Goal: Task Accomplishment & Management: Use online tool/utility

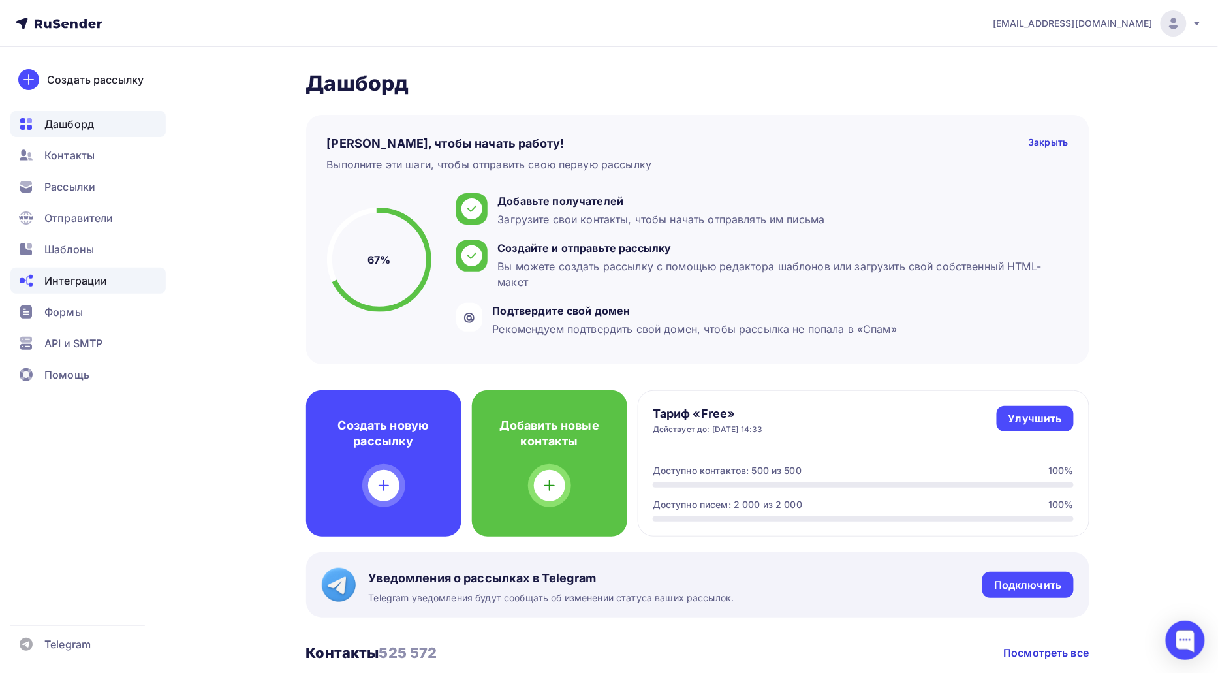
click at [67, 281] on span "Интеграции" at bounding box center [75, 281] width 63 height 16
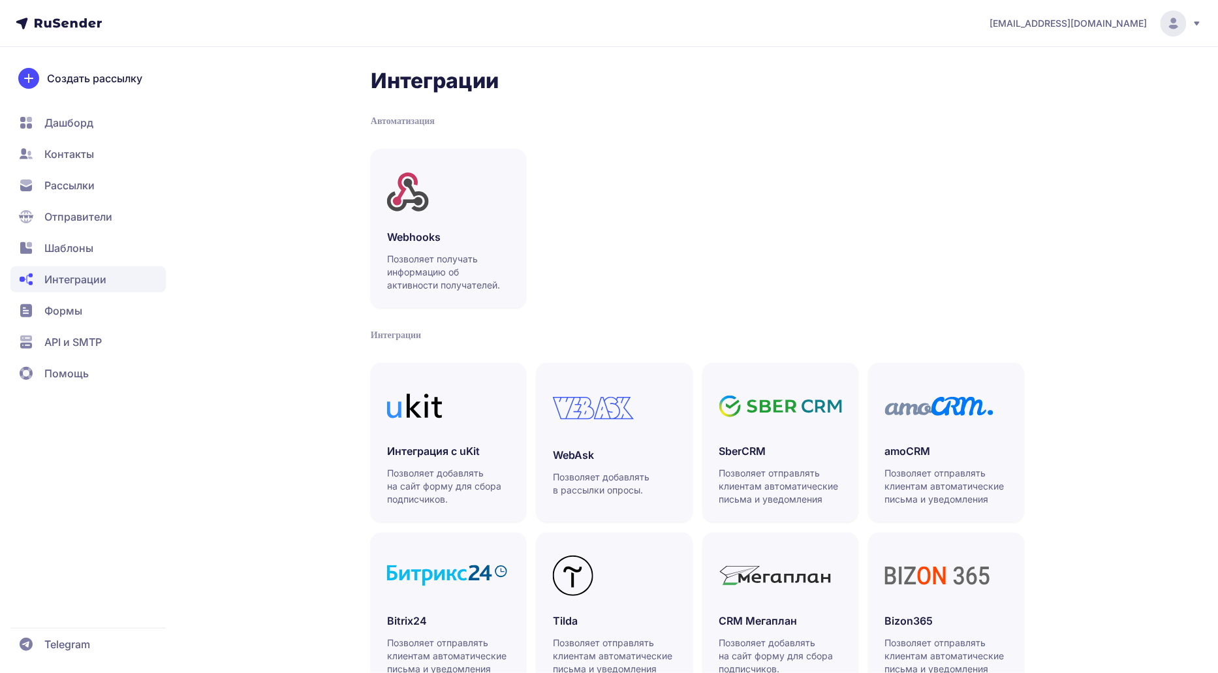
scroll to position [224, 0]
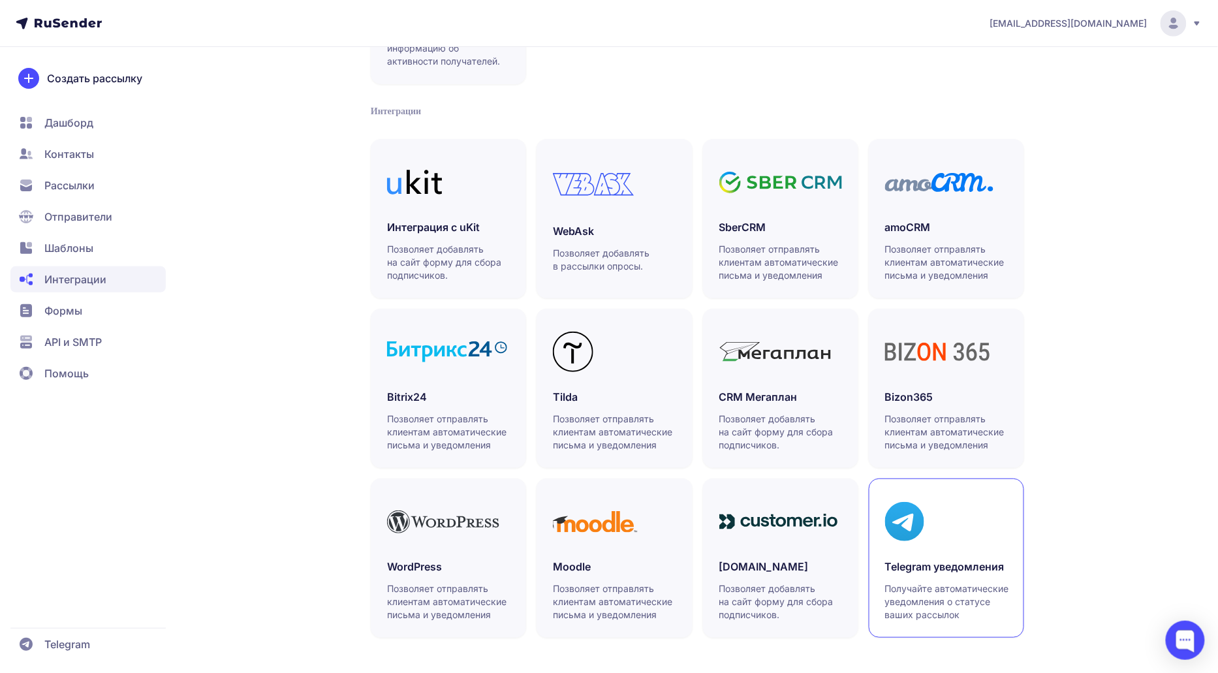
click at [949, 554] on link "Telegram уведомления Получайте автоматические уведомления о статусе ваших рассы…" at bounding box center [946, 558] width 155 height 159
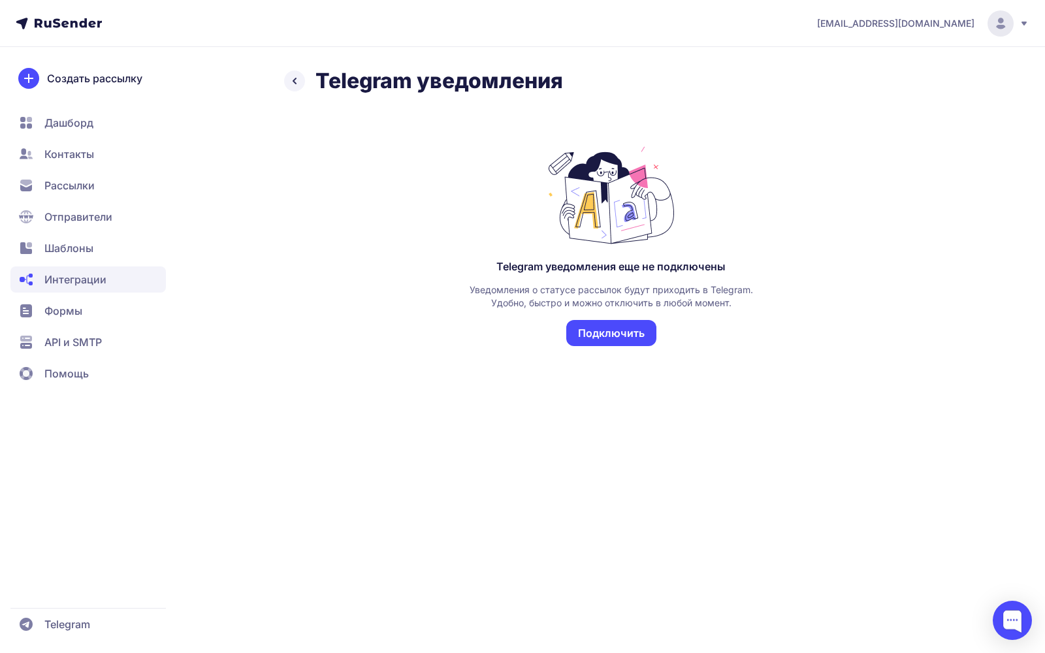
click at [634, 338] on button "Подключить" at bounding box center [611, 333] width 90 height 26
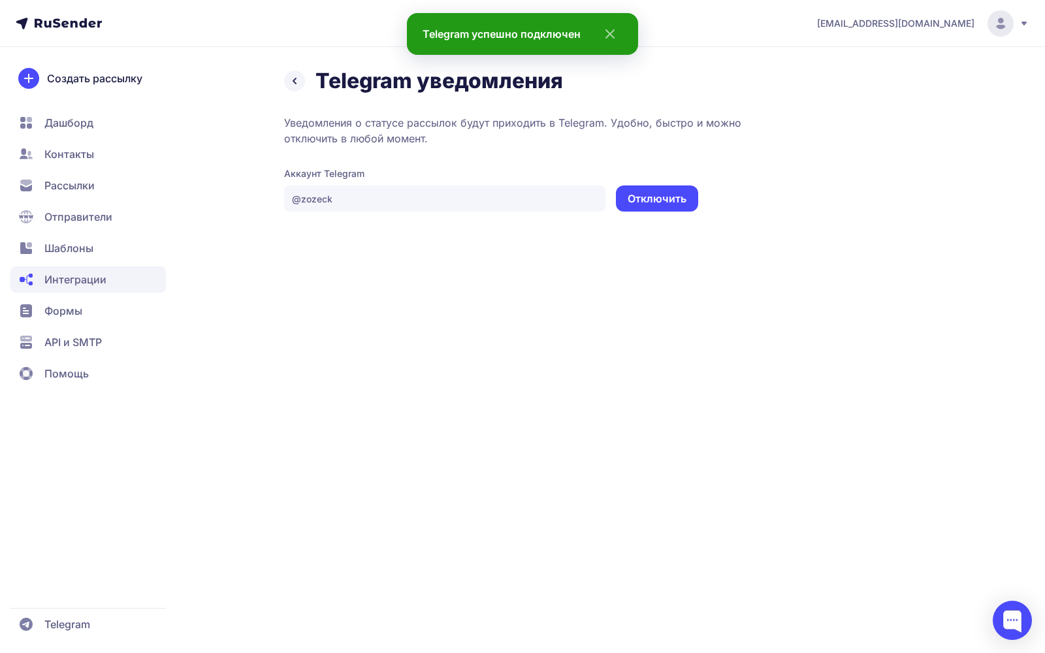
click at [42, 194] on span "Рассылки" at bounding box center [87, 185] width 155 height 26
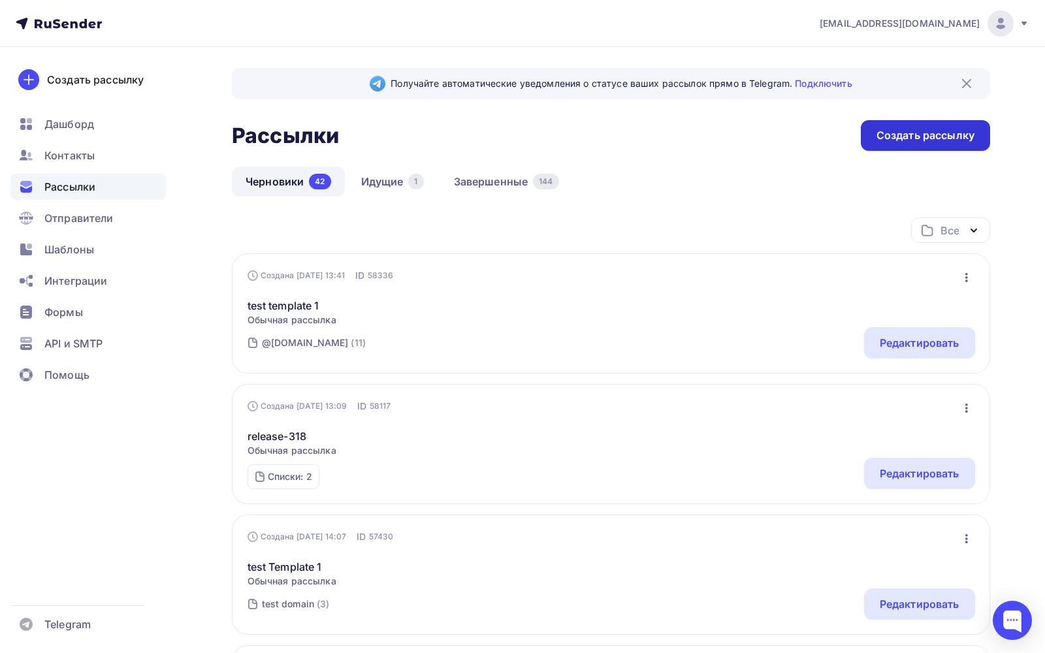
click at [903, 136] on div "Создать рассылку" at bounding box center [925, 135] width 98 height 15
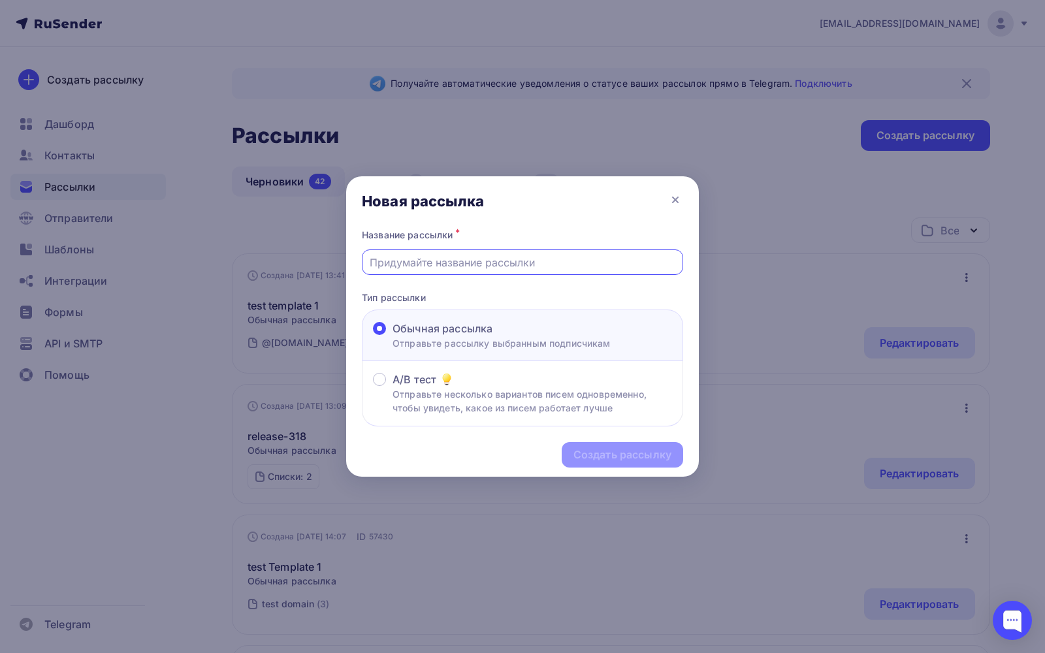
click at [528, 265] on input "text" at bounding box center [523, 263] width 306 height 16
type input "test"
click at [560, 458] on div "Создать рассылку" at bounding box center [522, 454] width 353 height 57
click at [562, 458] on div "Создать рассылку" at bounding box center [622, 454] width 121 height 25
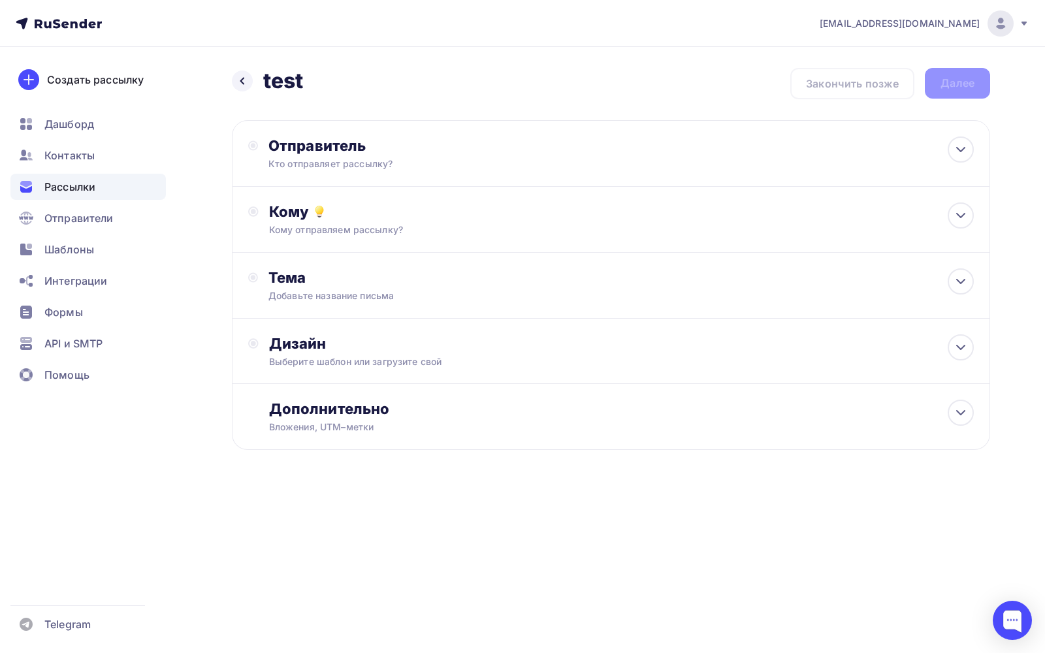
click at [474, 224] on div "Кому отправляем рассылку?" at bounding box center [586, 229] width 635 height 13
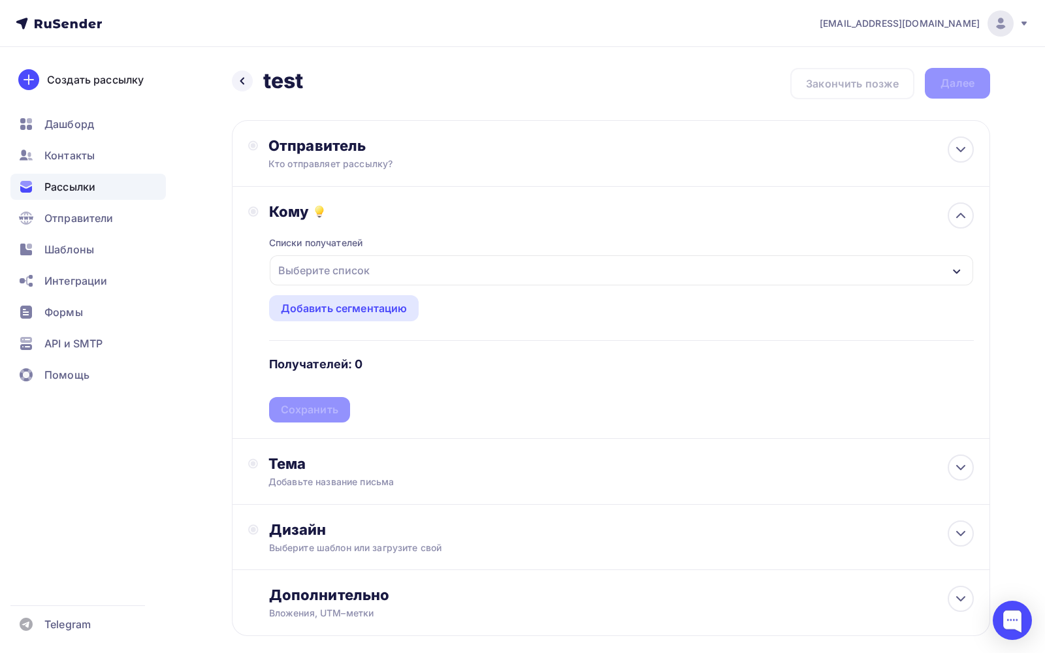
click at [450, 265] on div "Выберите список" at bounding box center [621, 270] width 703 height 30
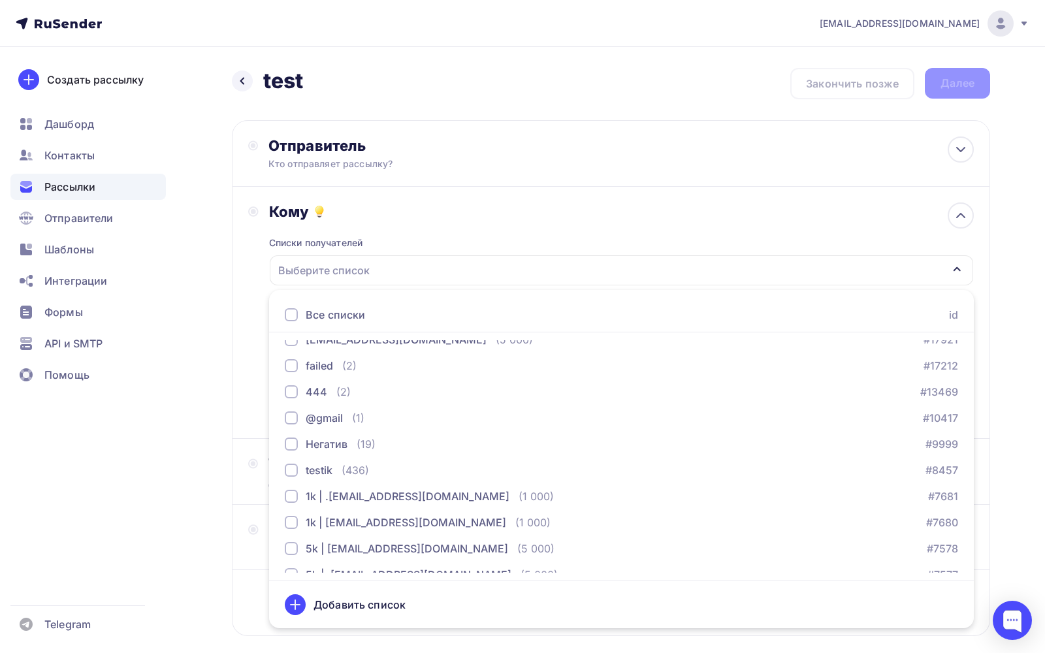
scroll to position [263, 0]
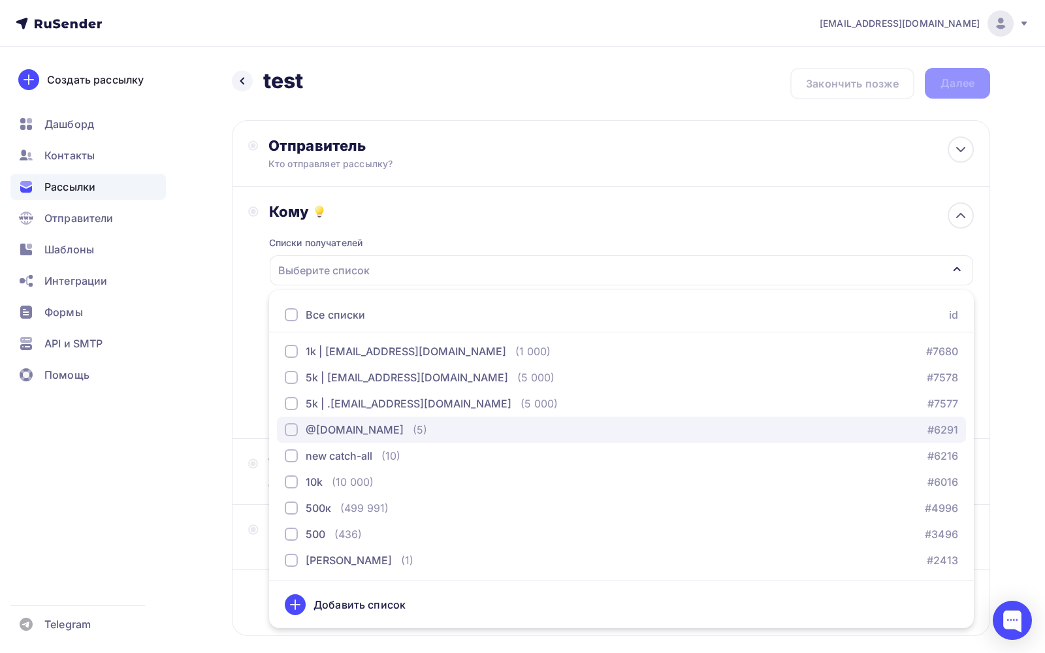
click at [413, 428] on div "(5)" at bounding box center [420, 430] width 14 height 16
click at [232, 276] on div "Кому Списки получателей @mx.aakaak.ru Все списки id test domain (2) #23054 gihu…" at bounding box center [611, 313] width 758 height 252
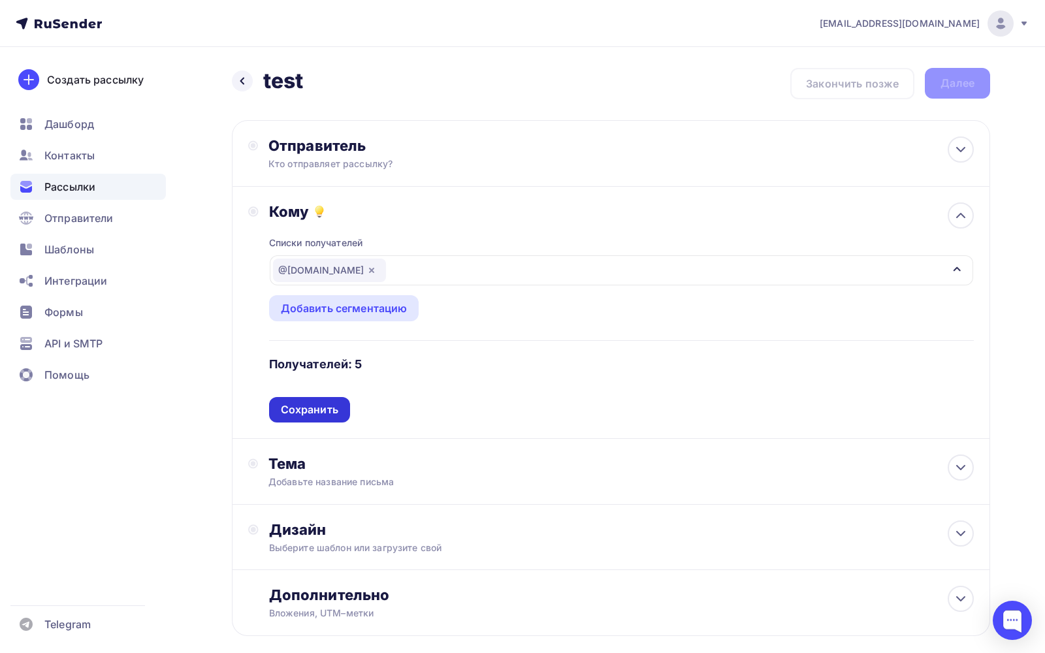
click at [322, 405] on div "Сохранить" at bounding box center [309, 409] width 57 height 15
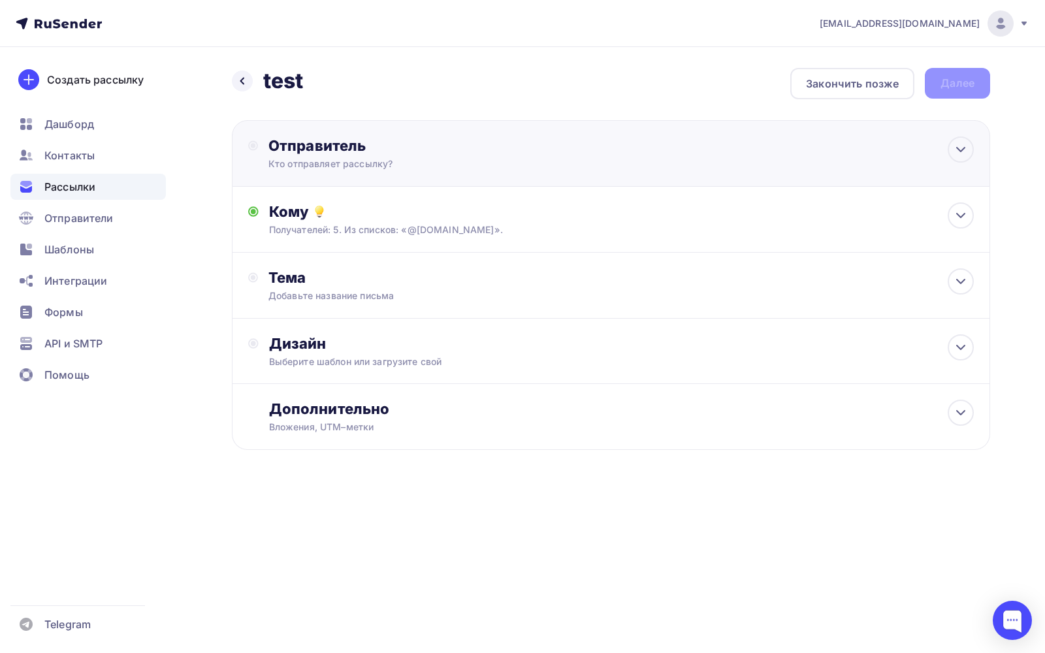
click at [395, 176] on div "Отправитель Кто отправляет рассылку? Email * prohorenkov@ucoz-team.net sender-6…" at bounding box center [611, 153] width 758 height 67
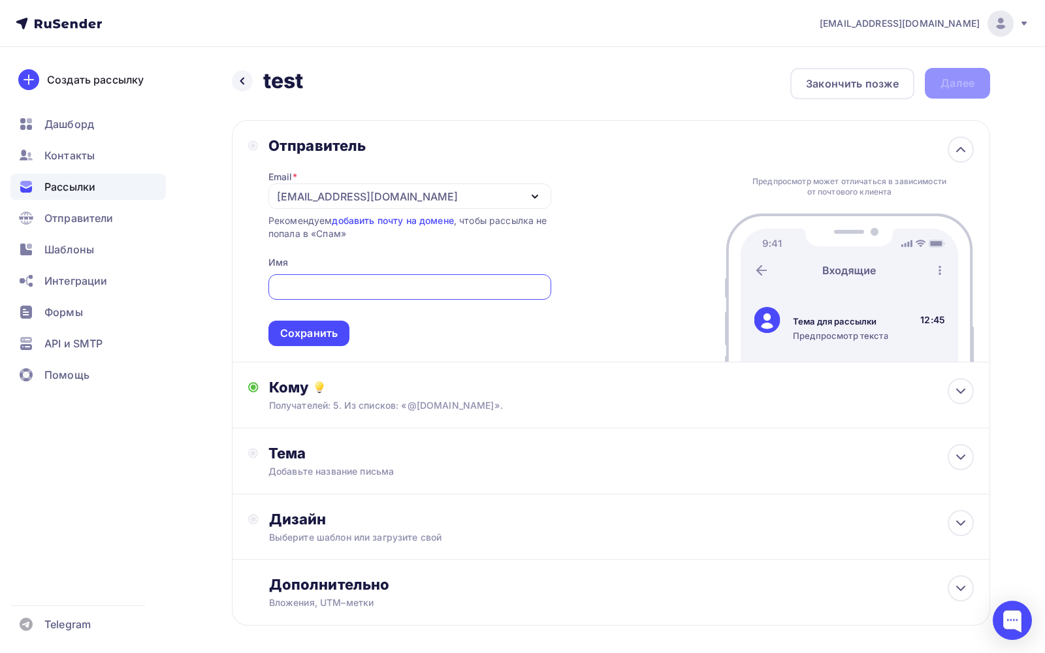
scroll to position [7, 0]
click at [300, 319] on span "Сохранить" at bounding box center [409, 307] width 283 height 77
click at [301, 325] on div "Сохранить" at bounding box center [308, 333] width 81 height 25
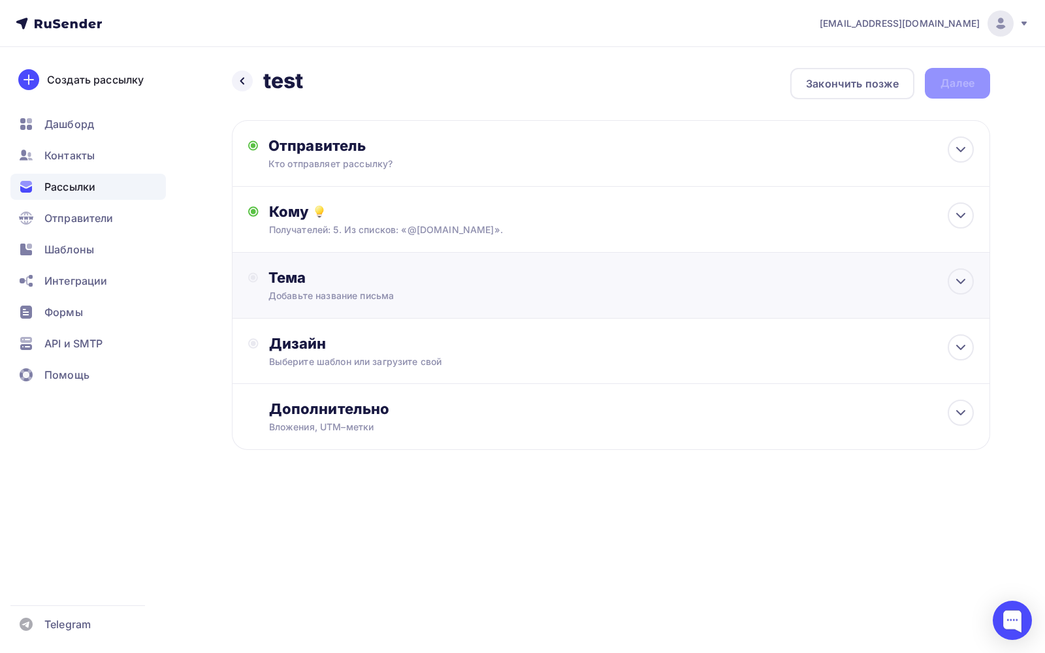
click at [305, 305] on div "Тема Добавьте название письма Тема * Рекомендуем использовать не более 150 симв…" at bounding box center [611, 286] width 758 height 66
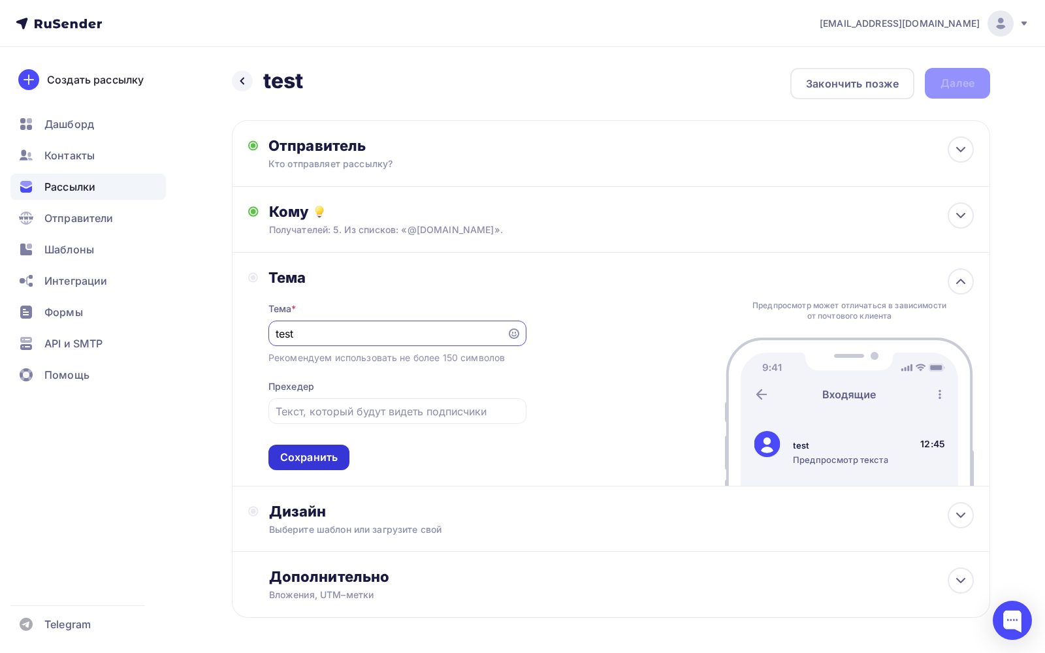
type input "test"
click at [312, 451] on div "Сохранить" at bounding box center [308, 457] width 57 height 15
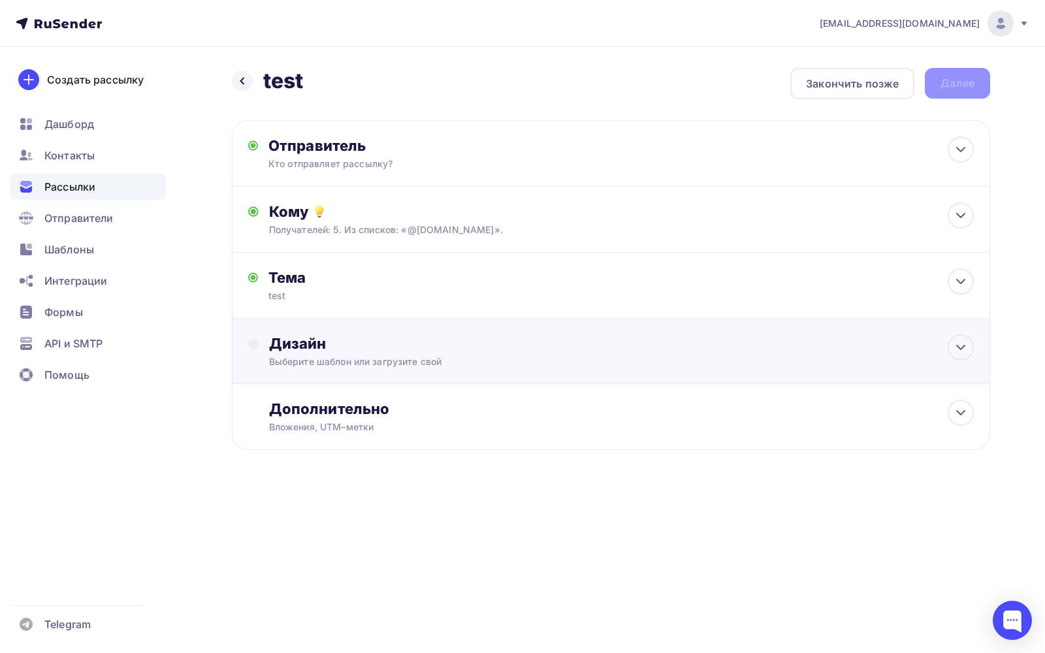
click at [374, 325] on div "Дизайн Выберите шаблон или загрузите свой" at bounding box center [611, 351] width 758 height 65
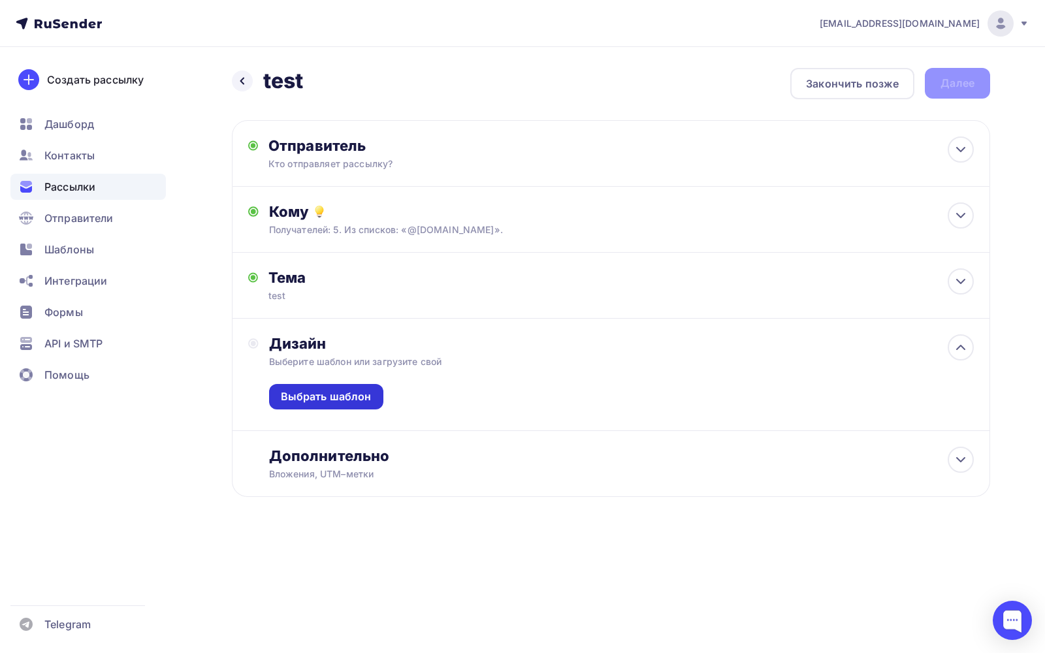
click at [361, 402] on div "Выбрать шаблон" at bounding box center [326, 396] width 91 height 15
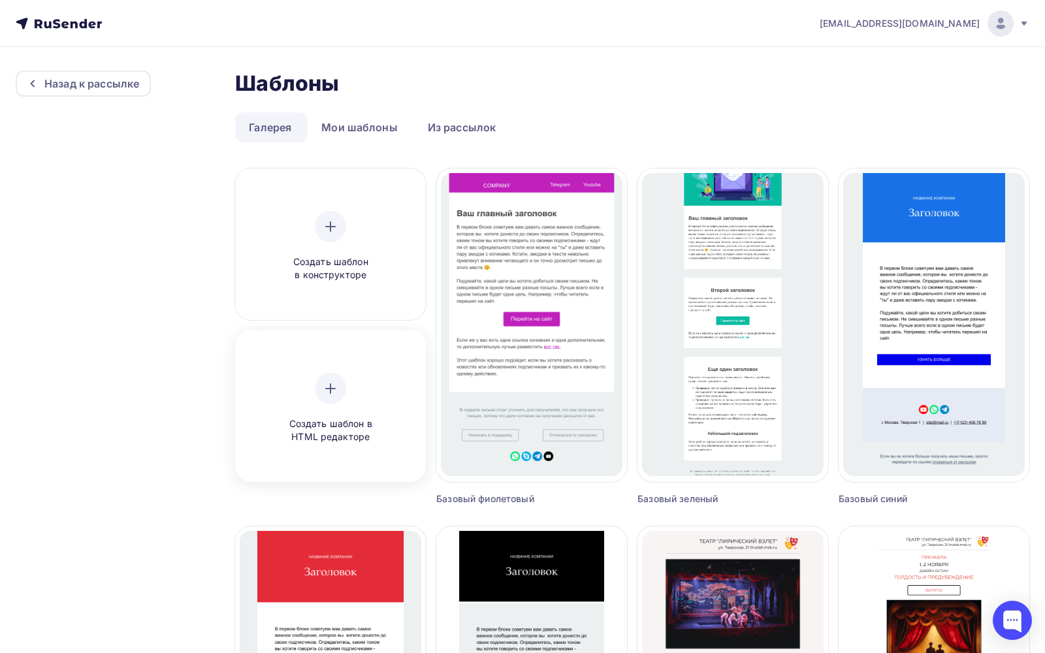
click at [335, 392] on icon at bounding box center [331, 389] width 16 height 16
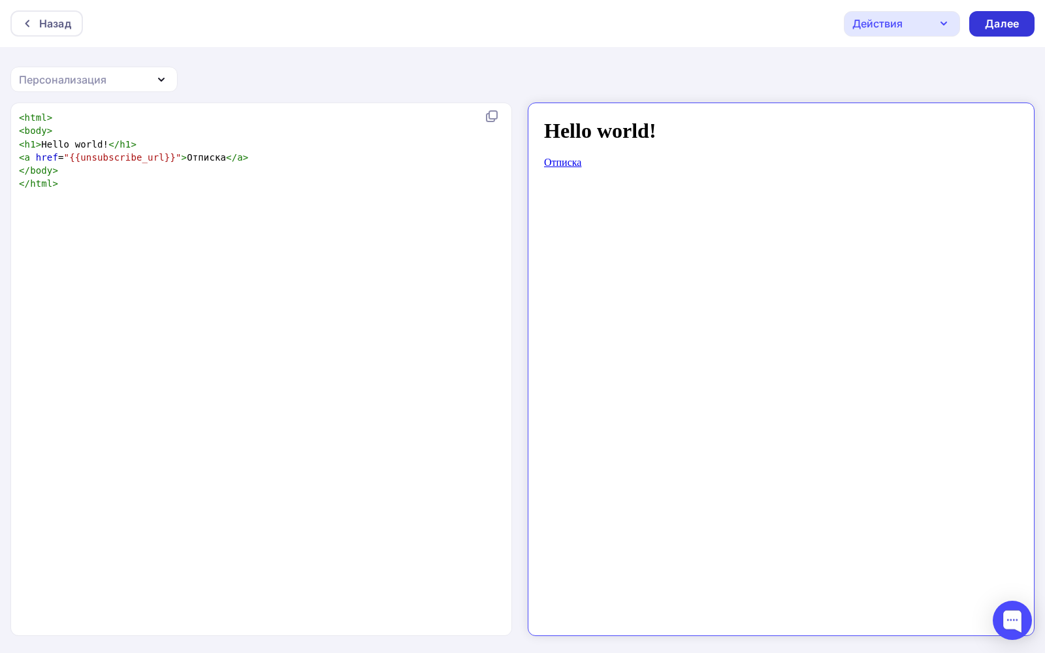
click at [1009, 20] on div "Далее" at bounding box center [1002, 23] width 34 height 15
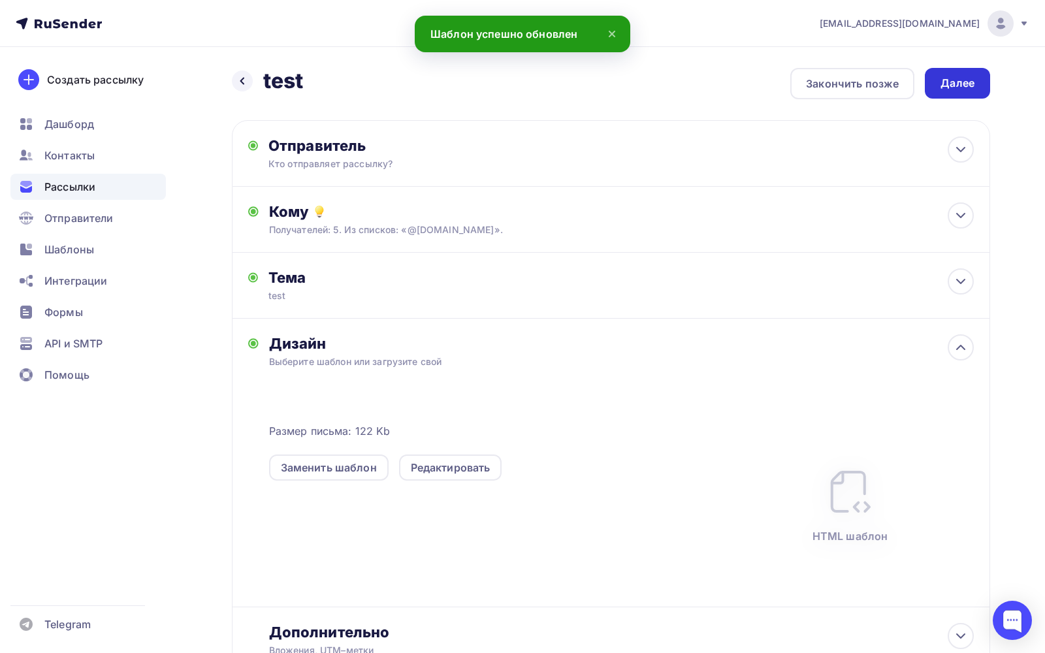
click at [949, 82] on div "Далее" at bounding box center [957, 83] width 34 height 15
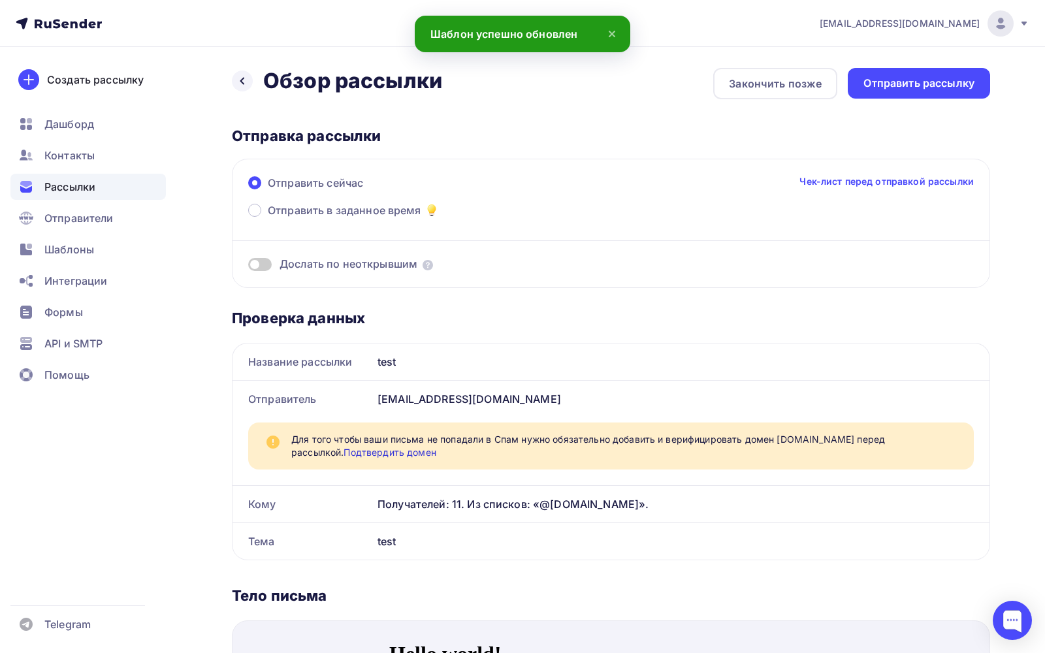
click at [949, 82] on div "Отправить рассылку" at bounding box center [918, 83] width 111 height 15
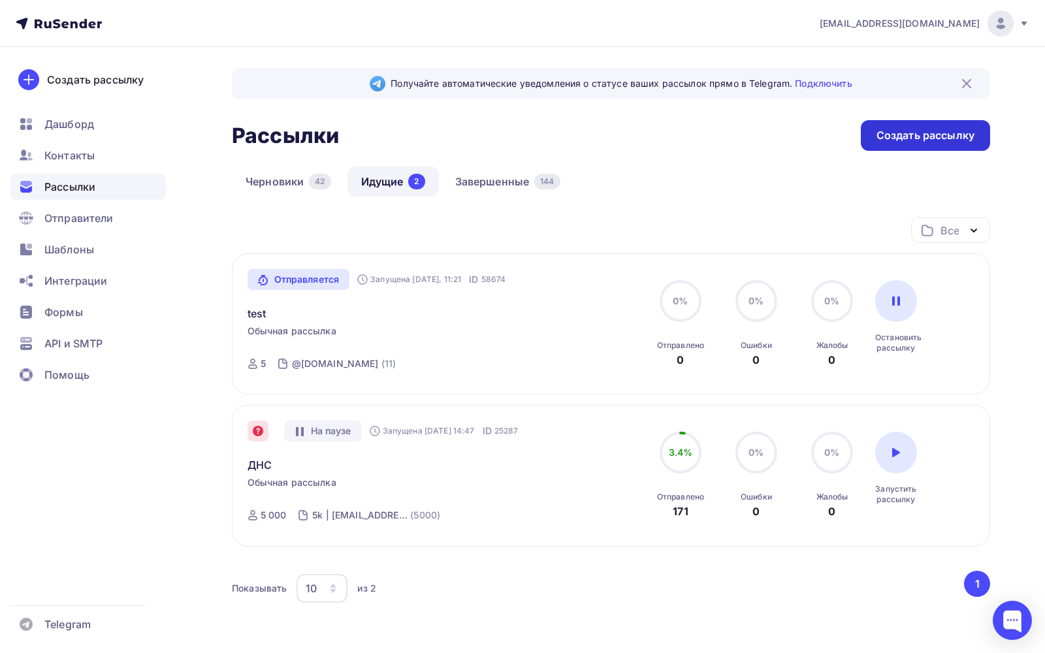
click at [895, 143] on div "Создать рассылку" at bounding box center [925, 135] width 129 height 31
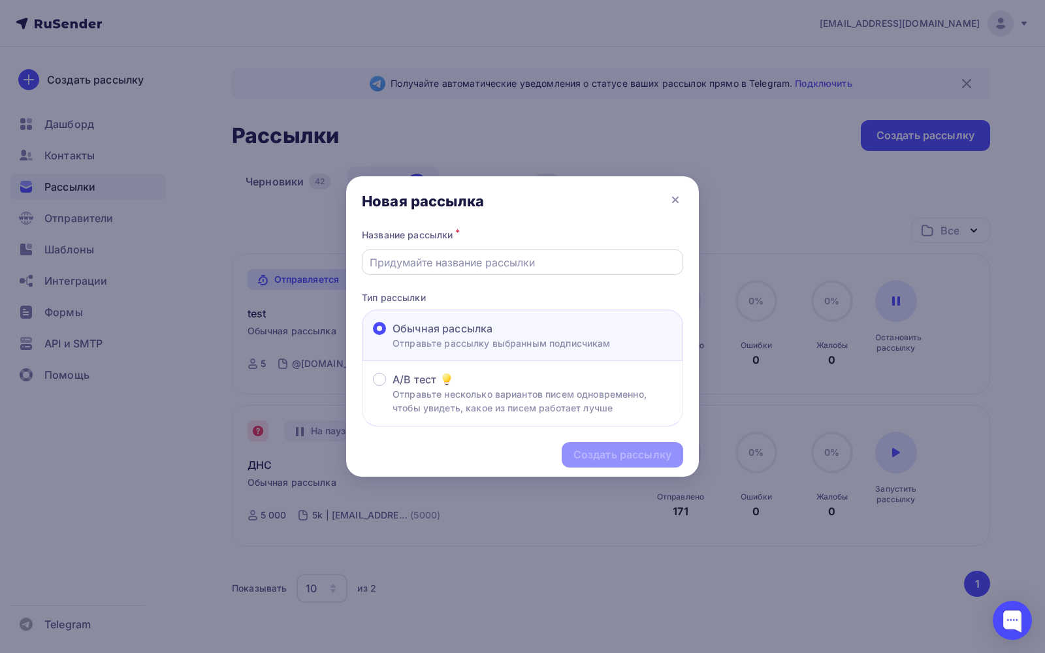
click at [575, 266] on input "text" at bounding box center [523, 263] width 306 height 16
type input "test-test"
click at [614, 459] on div "Создать рассылку" at bounding box center [622, 454] width 98 height 15
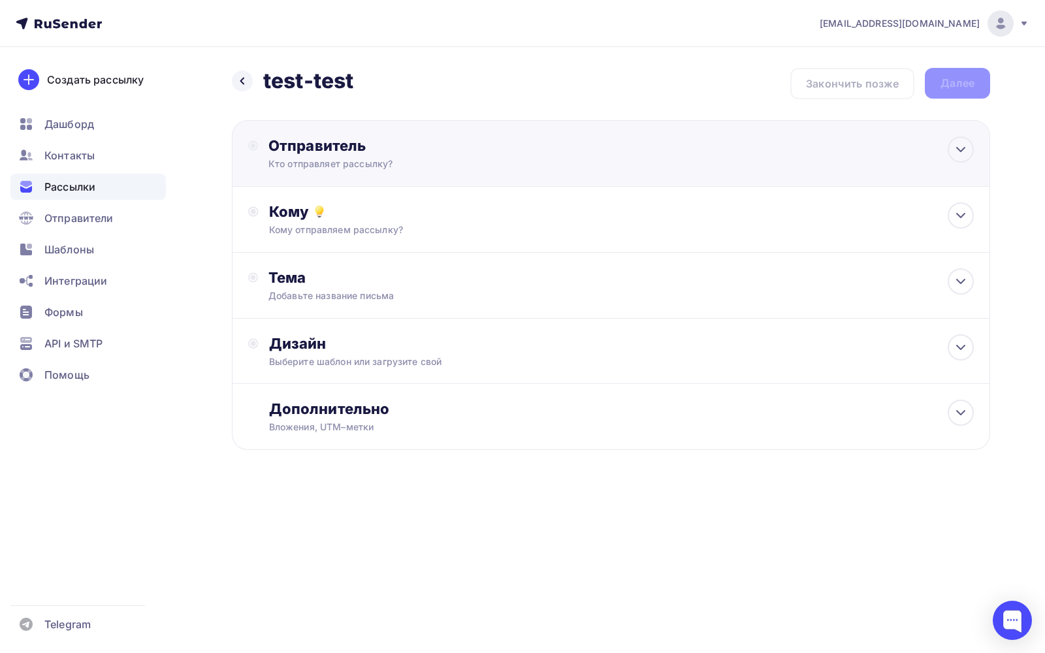
click at [521, 174] on div "Отправитель Кто отправляет рассылку? Email * prohorenkov@ucoz-team.net sender-6…" at bounding box center [611, 153] width 758 height 67
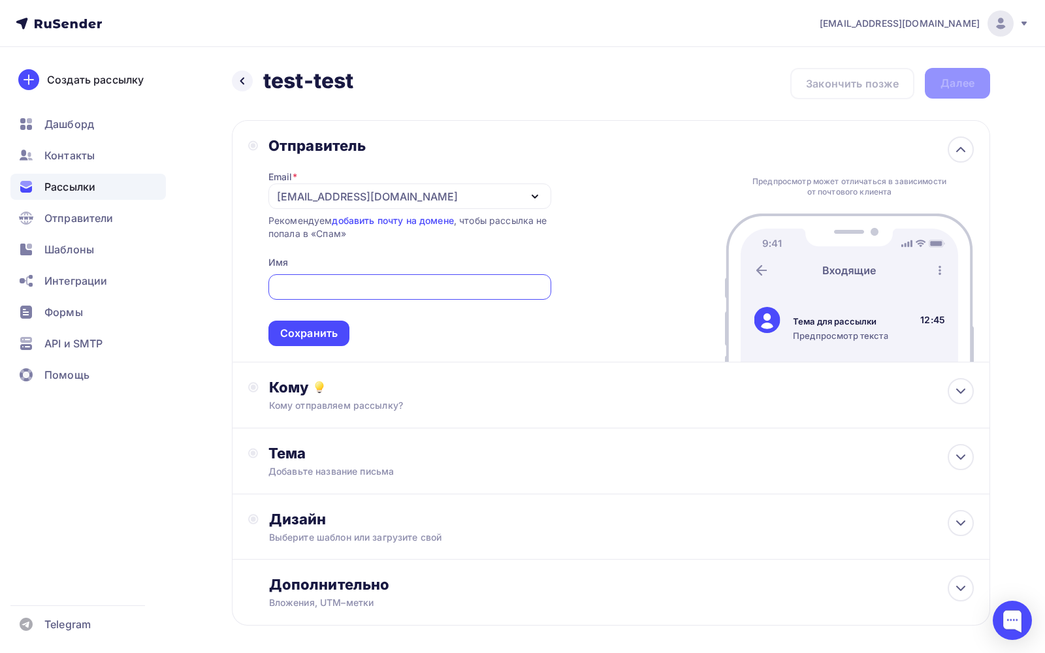
scroll to position [66, 0]
click at [306, 321] on div "Сохранить" at bounding box center [308, 333] width 81 height 25
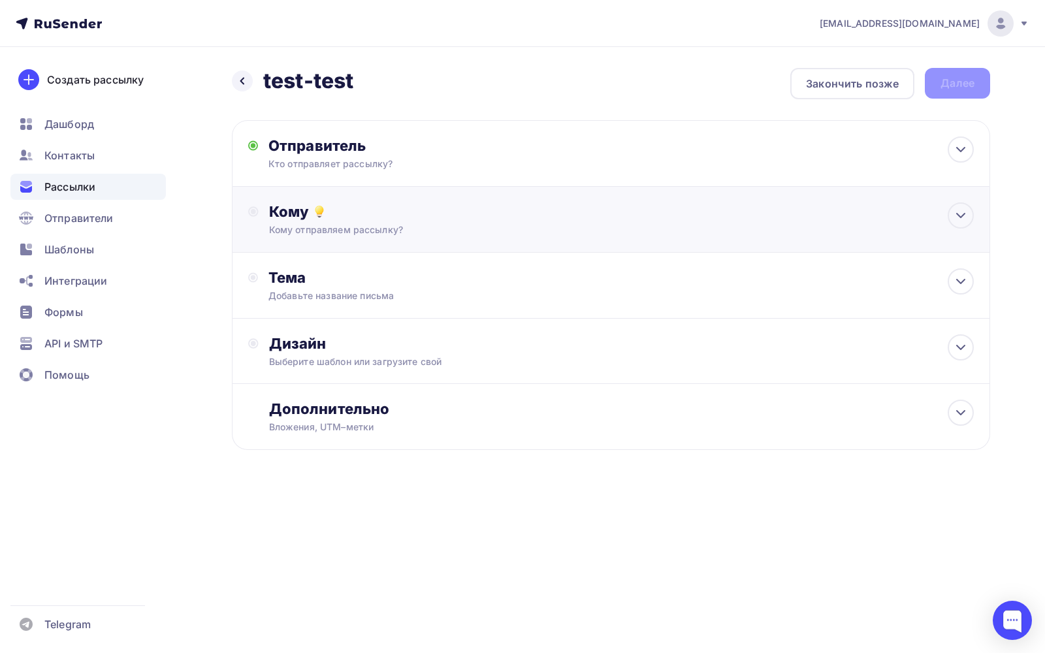
click at [379, 221] on div "Кому Кому отправляем рассылку? Списки получателей Выберите список Все списки id…" at bounding box center [621, 219] width 705 height 34
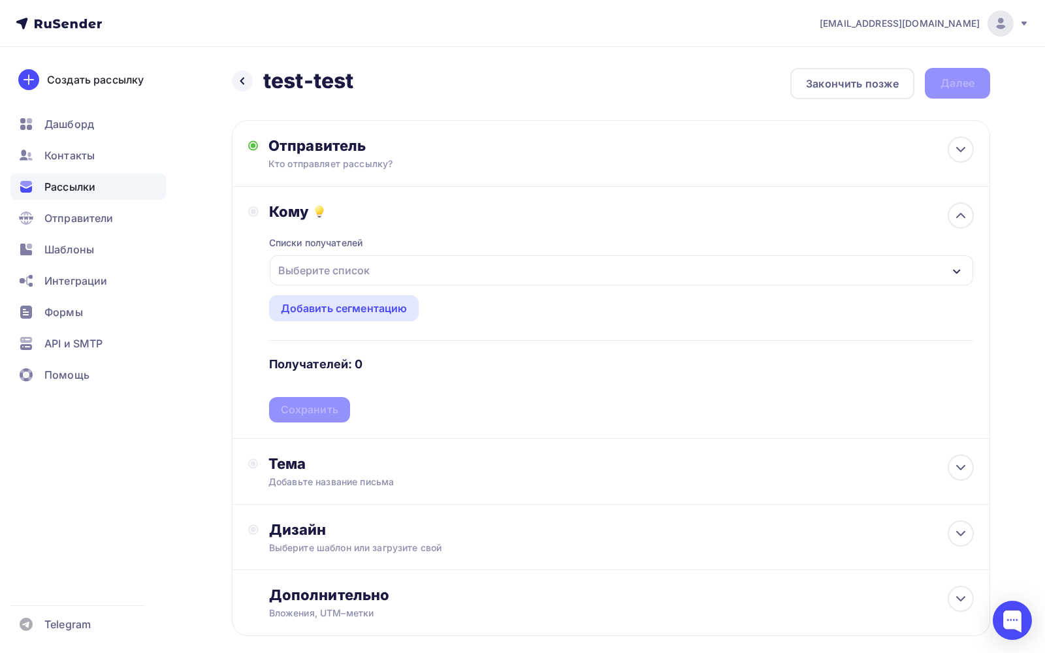
click at [357, 261] on div "Выберите список" at bounding box center [324, 271] width 102 height 24
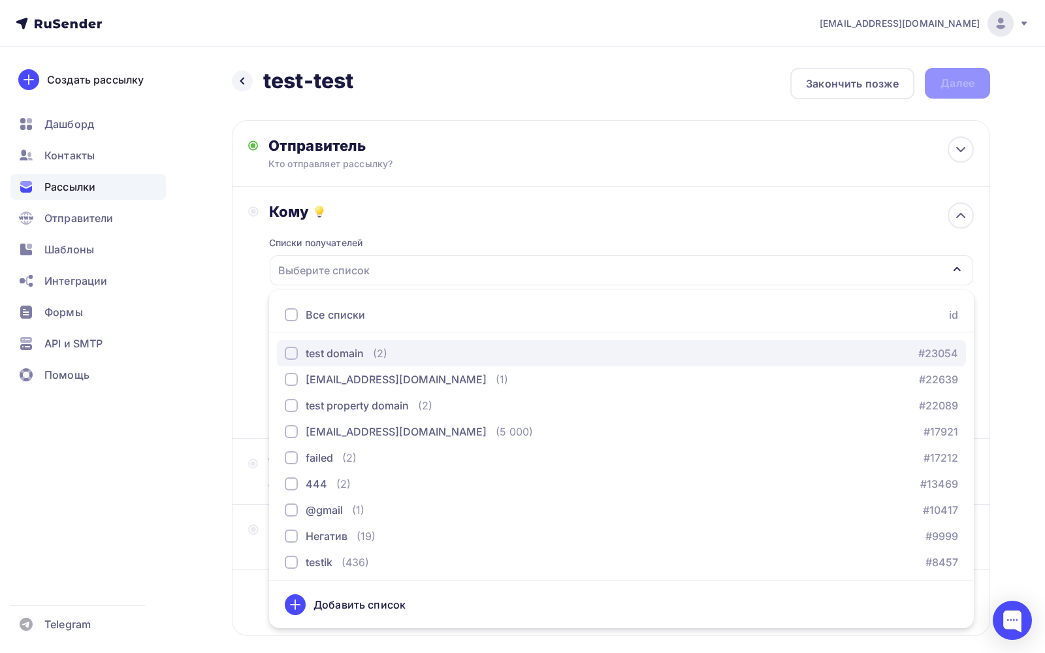
scroll to position [263, 0]
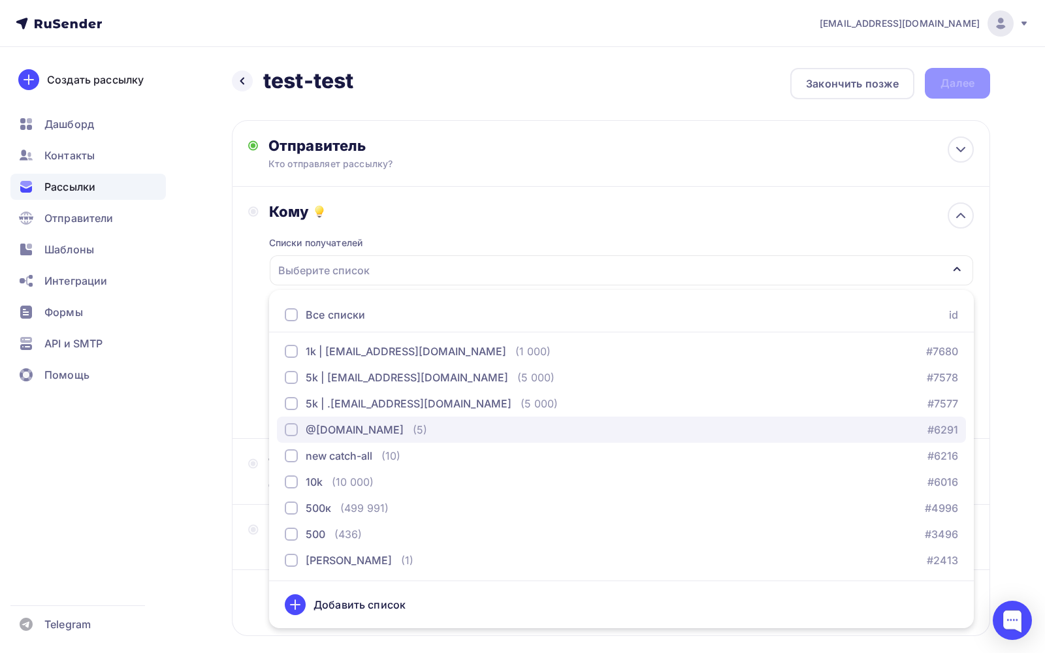
click at [367, 426] on div "@[DOMAIN_NAME]" at bounding box center [355, 430] width 98 height 16
click at [221, 370] on div "Назад test-test test-test Закончить позже Далее Отправитель Кто отправляет расс…" at bounding box center [522, 383] width 1045 height 673
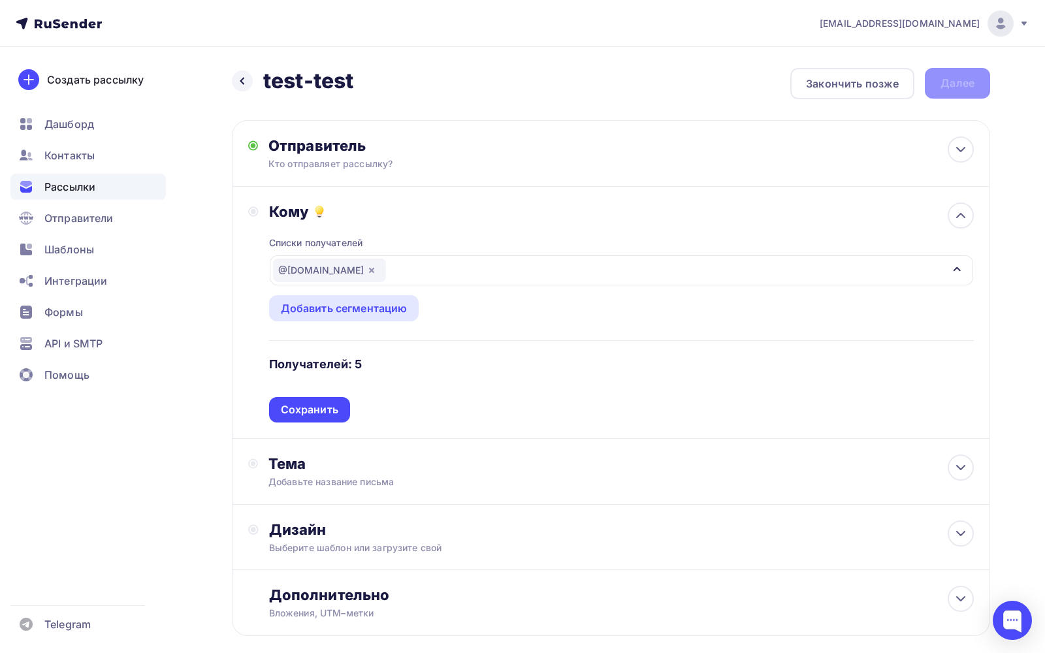
click at [315, 422] on div "Кому Списки получателей @mx.aakaak.ru Все списки id test domain (2) #23054 gihu…" at bounding box center [611, 313] width 758 height 252
click at [315, 411] on div "Сохранить" at bounding box center [309, 409] width 57 height 15
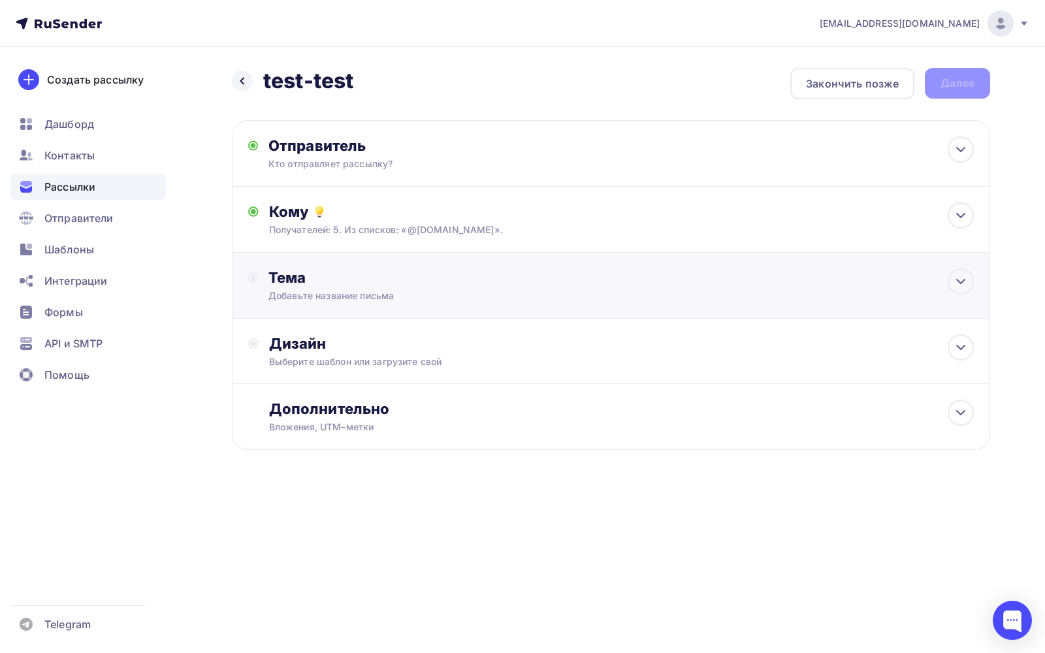
click at [338, 285] on div "Тема" at bounding box center [397, 277] width 258 height 18
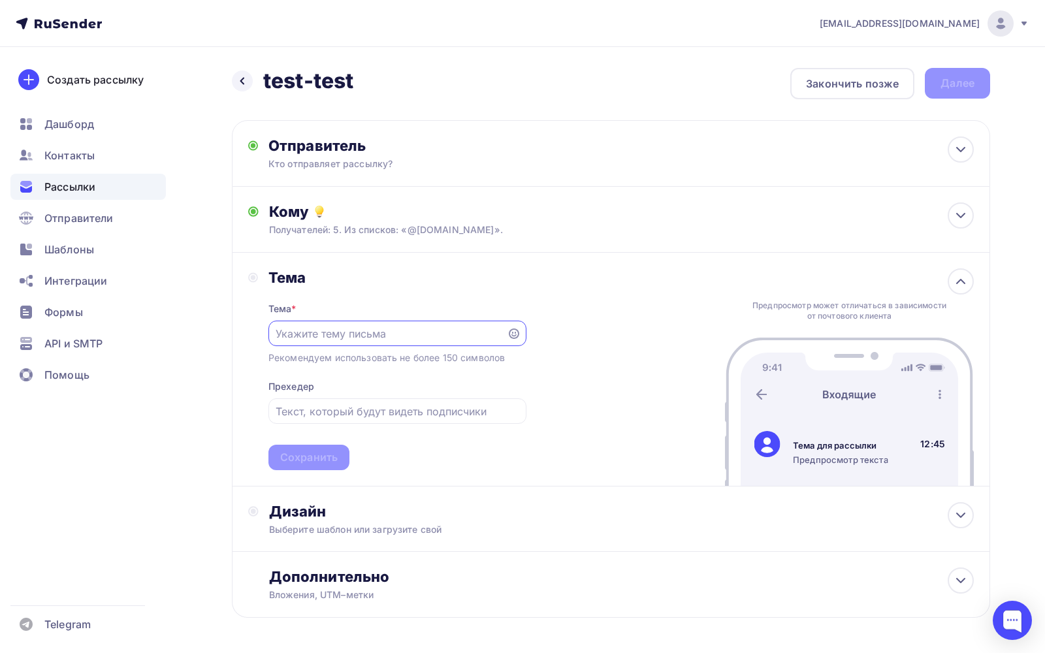
scroll to position [0, 0]
paste input "test-test"
type input "test-test"
click at [327, 459] on div "Сохранить" at bounding box center [308, 457] width 57 height 15
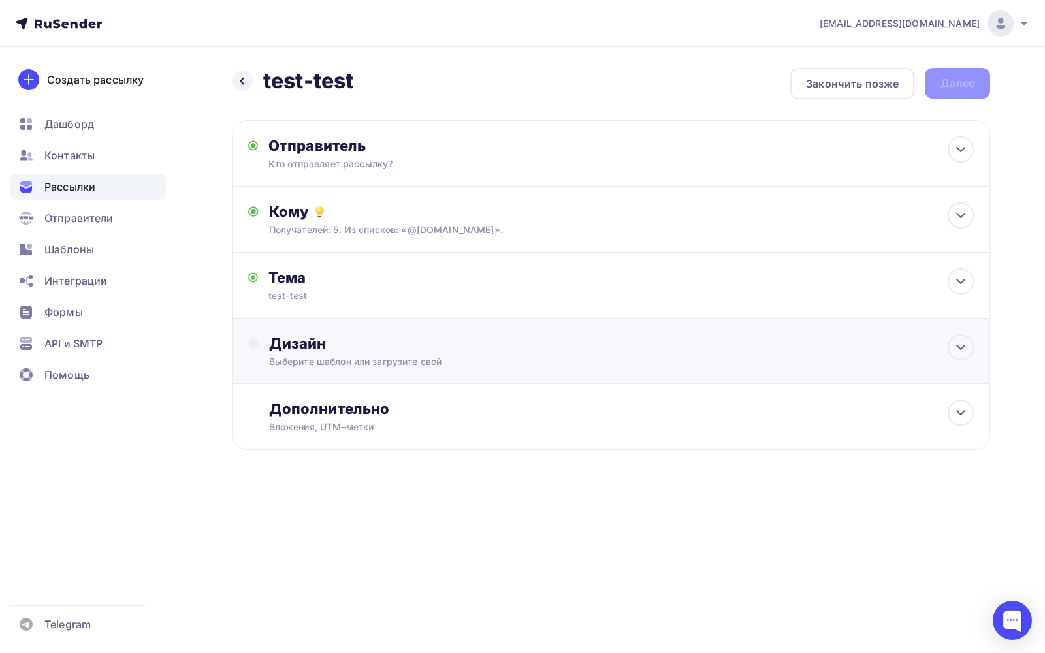
click at [350, 361] on div "Выберите шаблон или загрузите свой" at bounding box center [586, 361] width 635 height 13
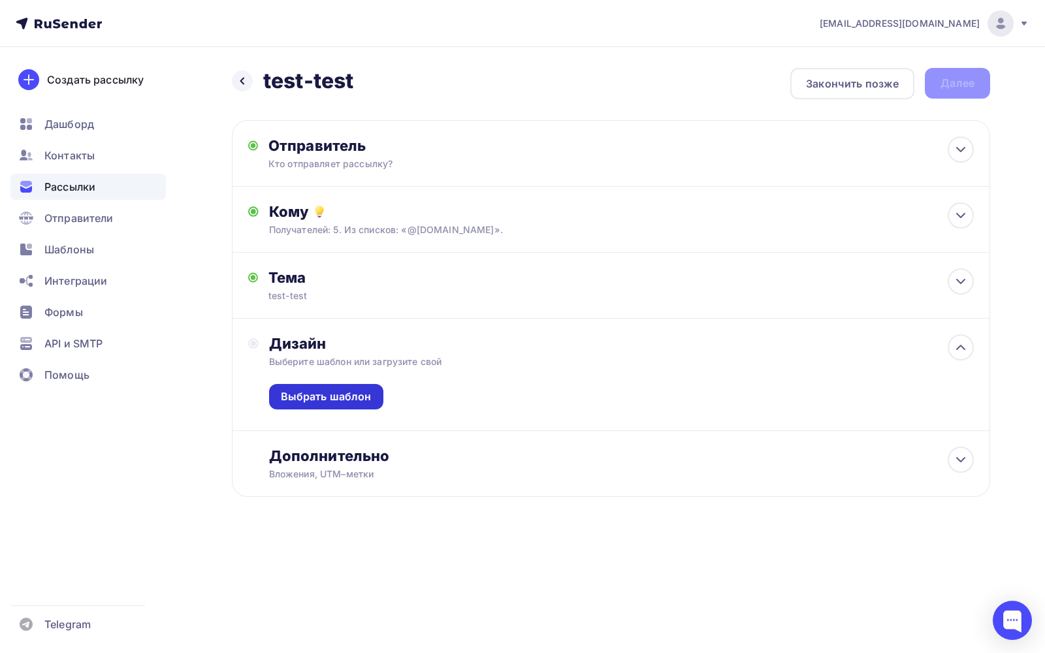
click at [345, 404] on div "Выбрать шаблон" at bounding box center [326, 396] width 91 height 15
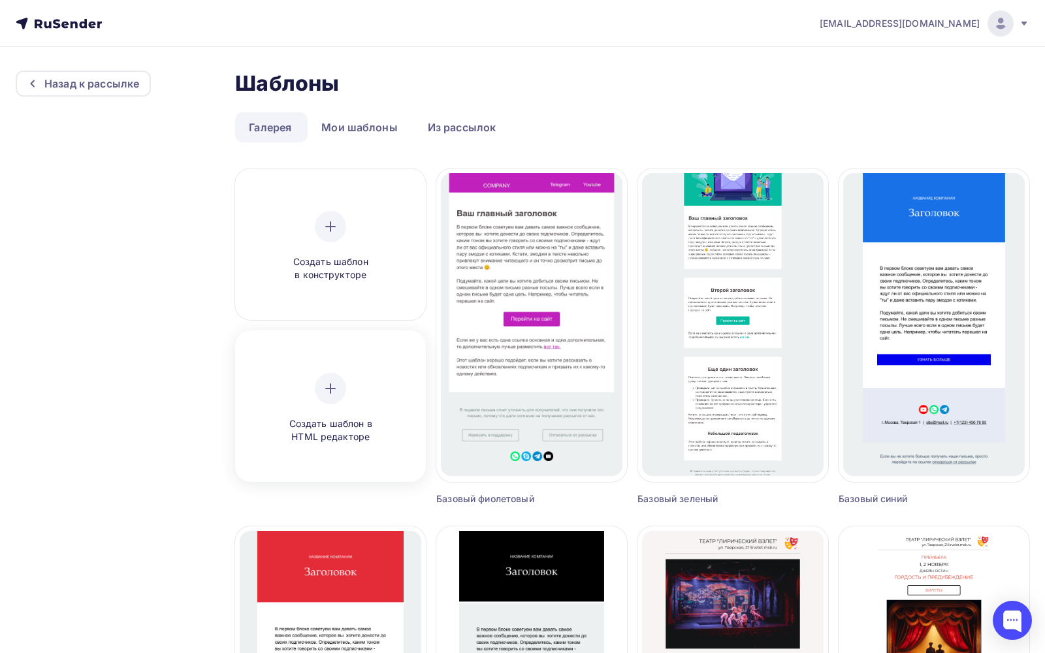
click at [308, 385] on div "Создать шаблон в HTML редакторе" at bounding box center [330, 408] width 124 height 71
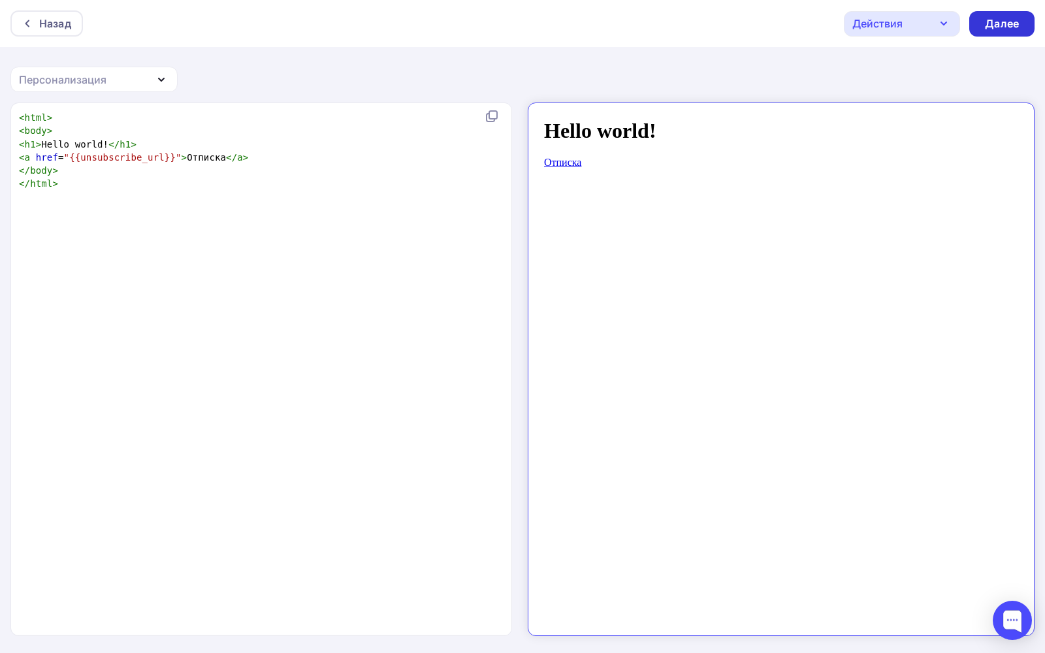
click at [992, 20] on div "Далее" at bounding box center [1002, 23] width 34 height 15
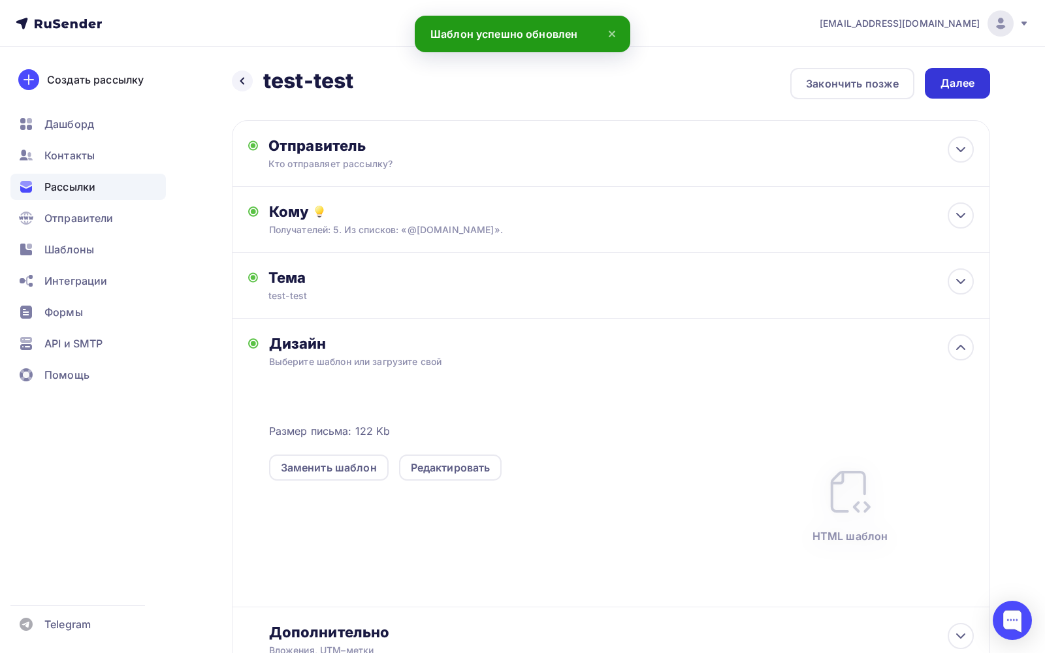
click at [961, 77] on div "Далее" at bounding box center [957, 83] width 34 height 15
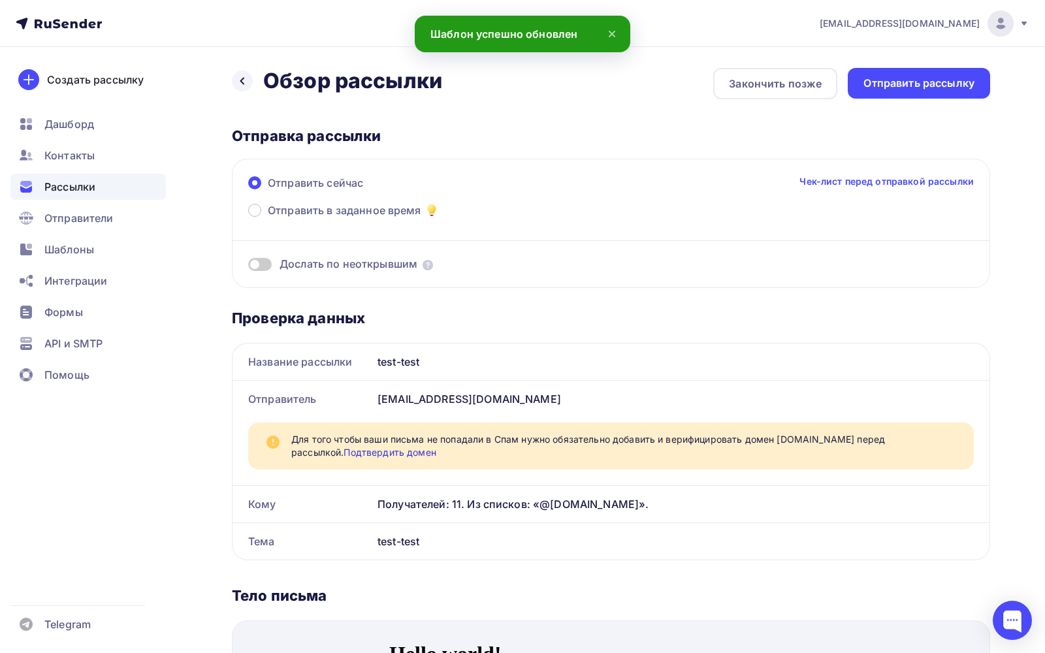
click at [961, 77] on div "Отправить рассылку" at bounding box center [918, 83] width 111 height 15
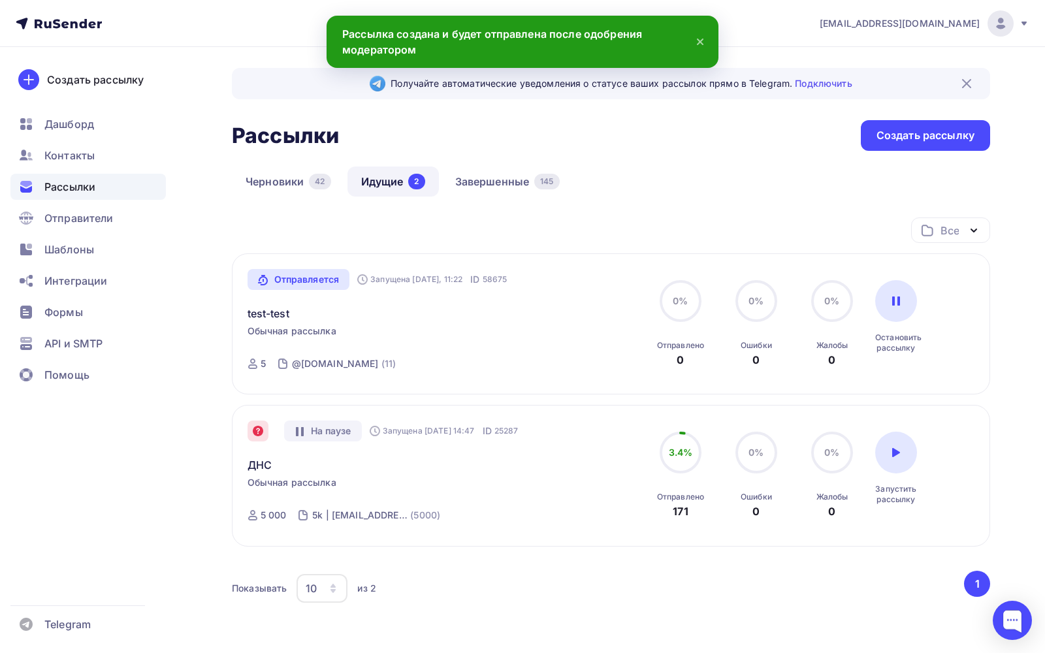
click at [661, 224] on div "Все Все папки 1 (0) Создать новую папку" at bounding box center [611, 235] width 758 height 36
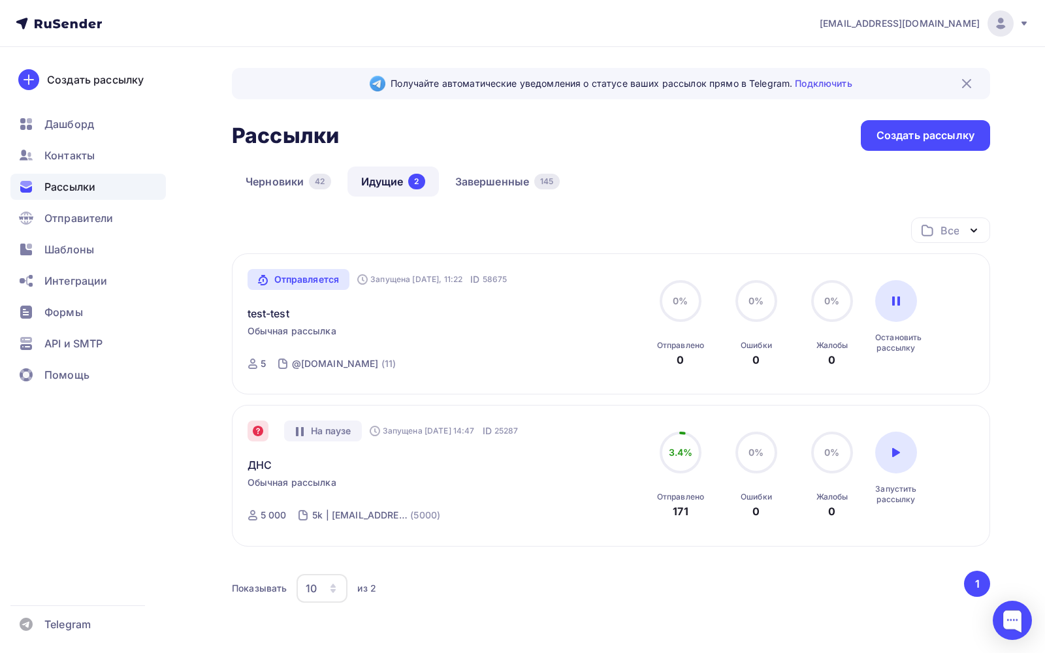
click at [74, 30] on icon at bounding box center [59, 24] width 86 height 16
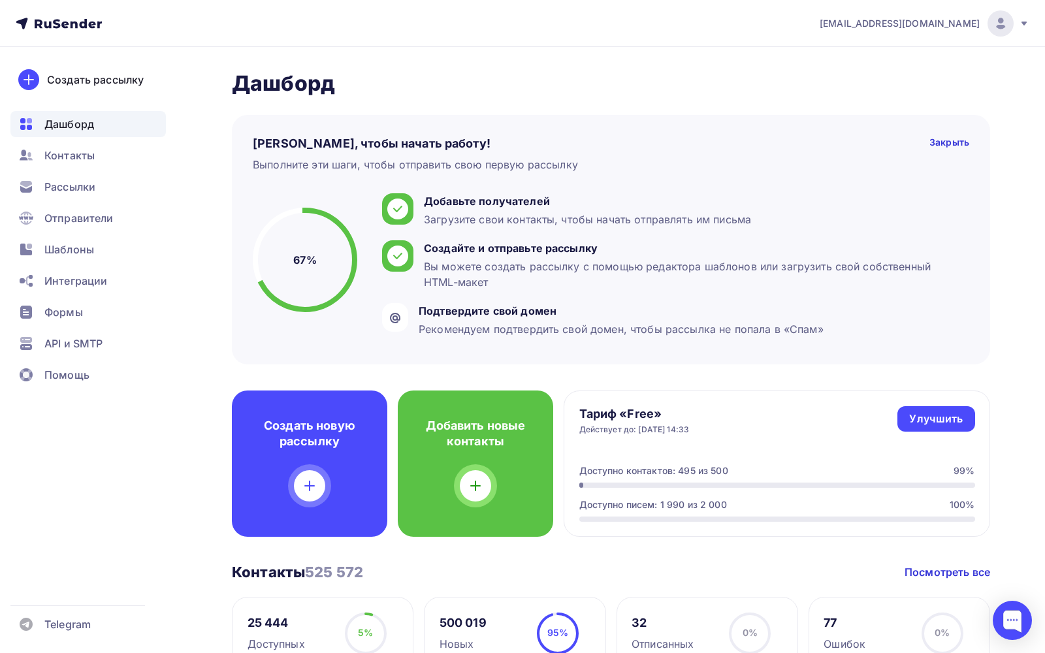
click at [86, 201] on ul "Дашборд Контакты Рассылки Отправители Шаблоны Интеграции Формы API и SMTP Помощь" at bounding box center [87, 253] width 155 height 284
click at [86, 223] on span "Отправители" at bounding box center [78, 218] width 69 height 16
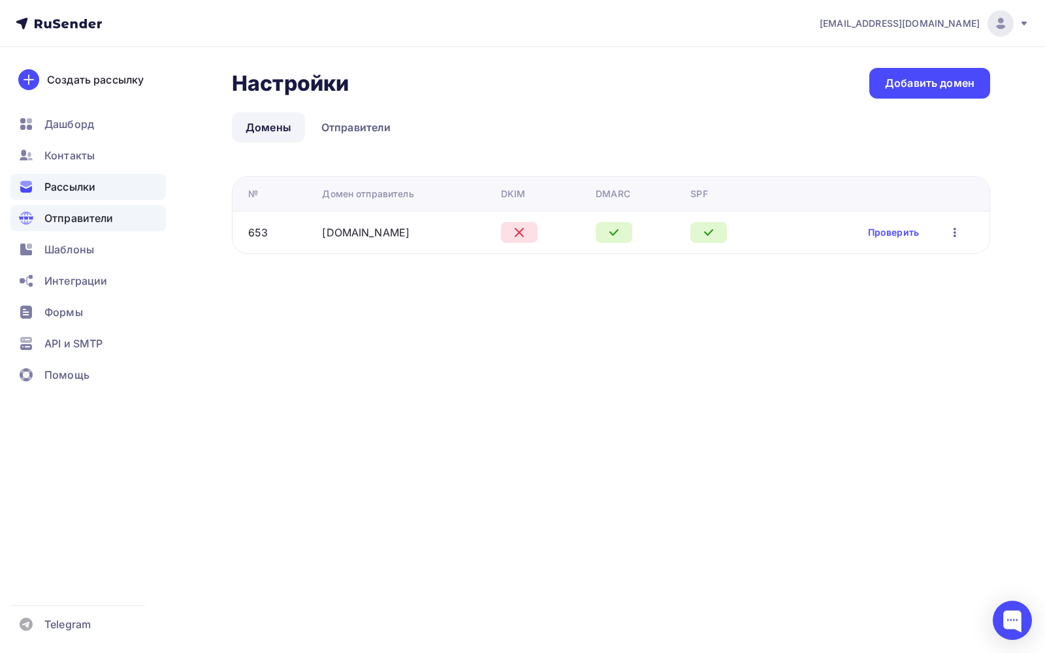
click at [67, 187] on span "Рассылки" at bounding box center [69, 187] width 51 height 16
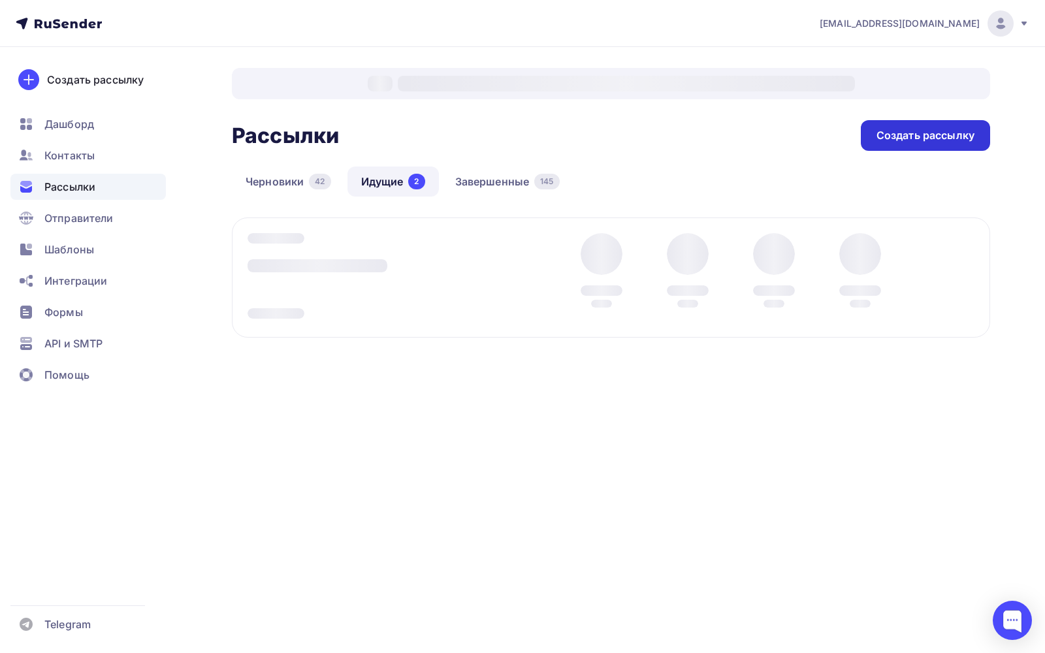
click at [926, 132] on div "Создать рассылку" at bounding box center [925, 135] width 98 height 15
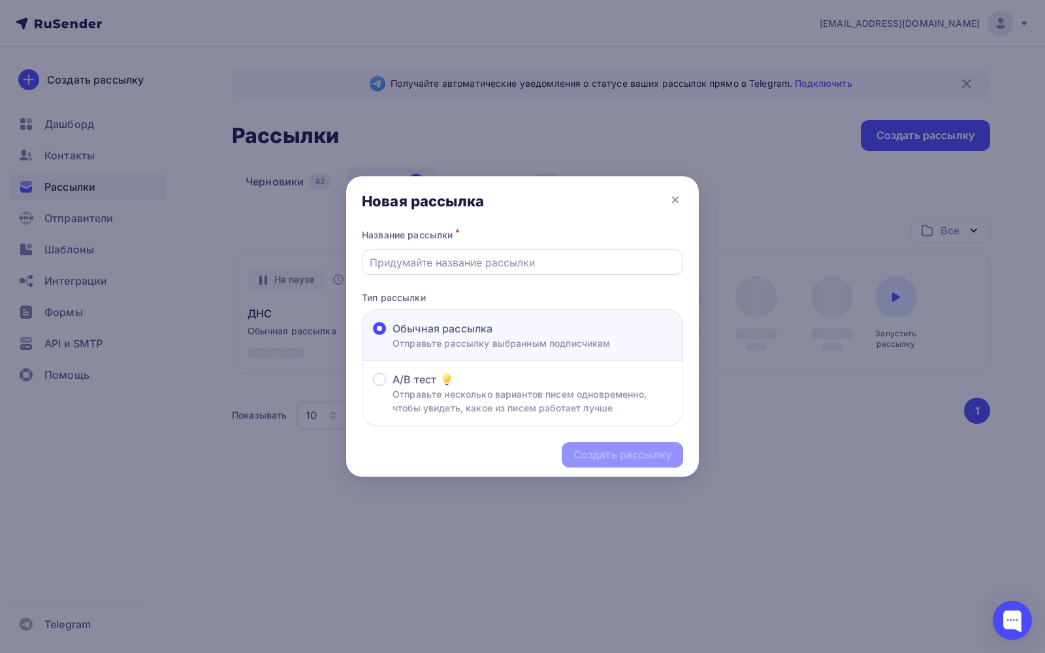
click at [539, 272] on div at bounding box center [522, 261] width 321 height 25
click at [539, 262] on input "text" at bounding box center [523, 263] width 306 height 16
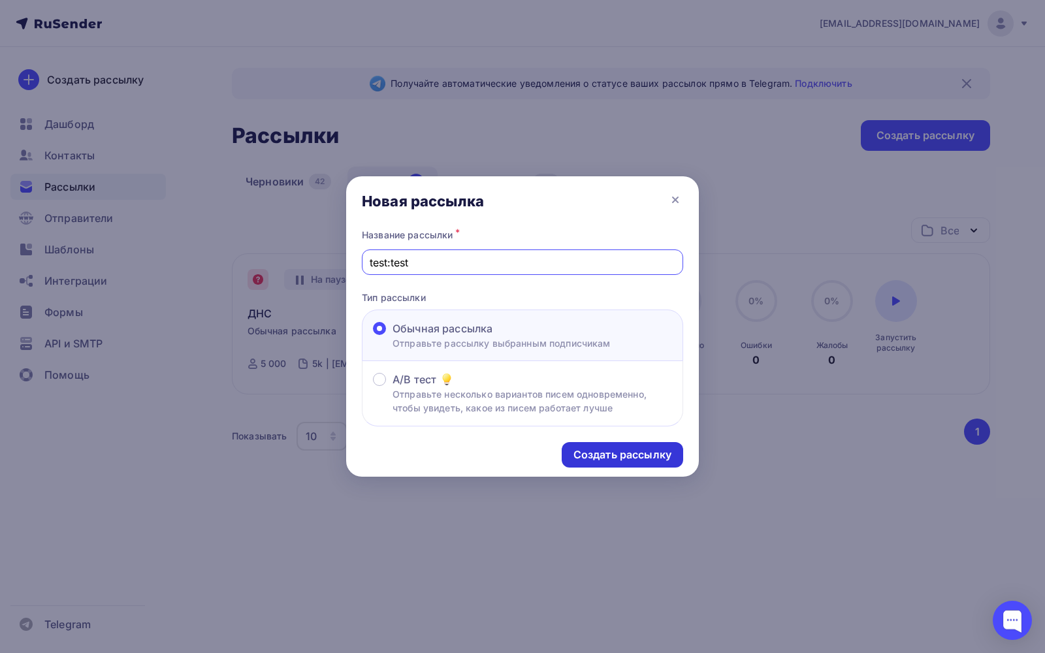
type input "test:test"
click at [626, 448] on div "Создать рассылку" at bounding box center [622, 454] width 98 height 15
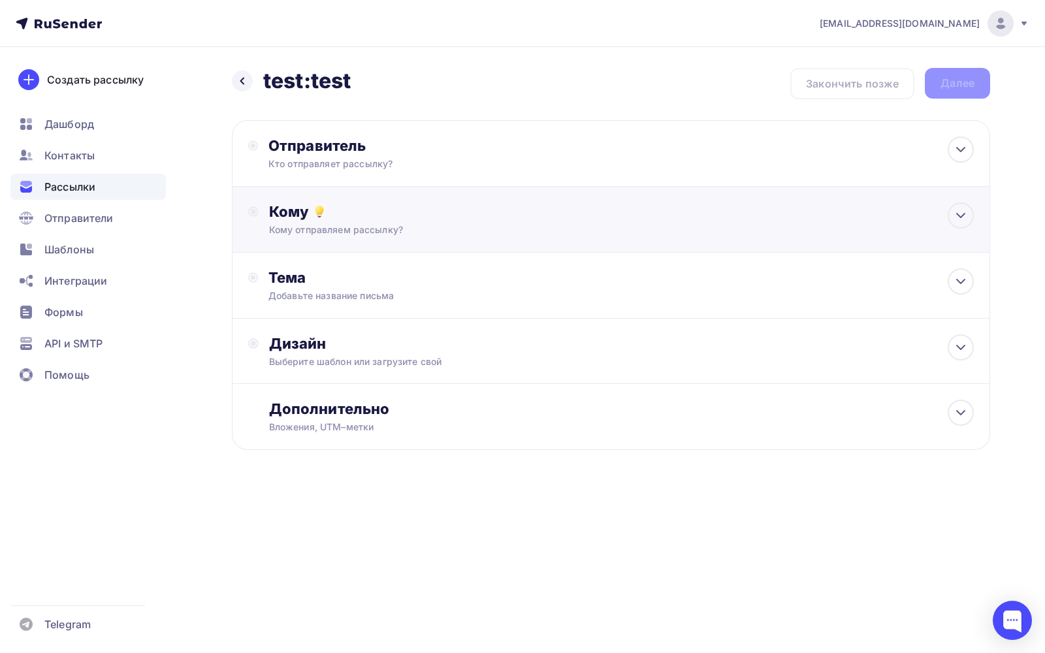
click at [363, 202] on div "Кому Кому отправляем рассылку? Списки получателей Выберите список Все списки id…" at bounding box center [611, 220] width 758 height 66
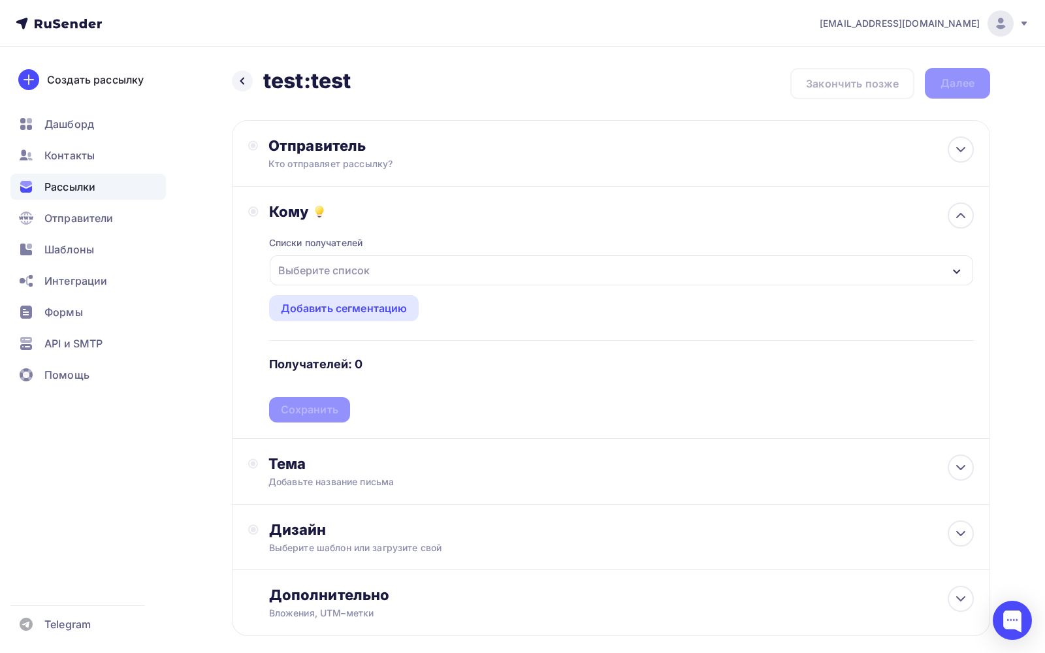
click at [346, 271] on div "Выберите список" at bounding box center [324, 271] width 102 height 24
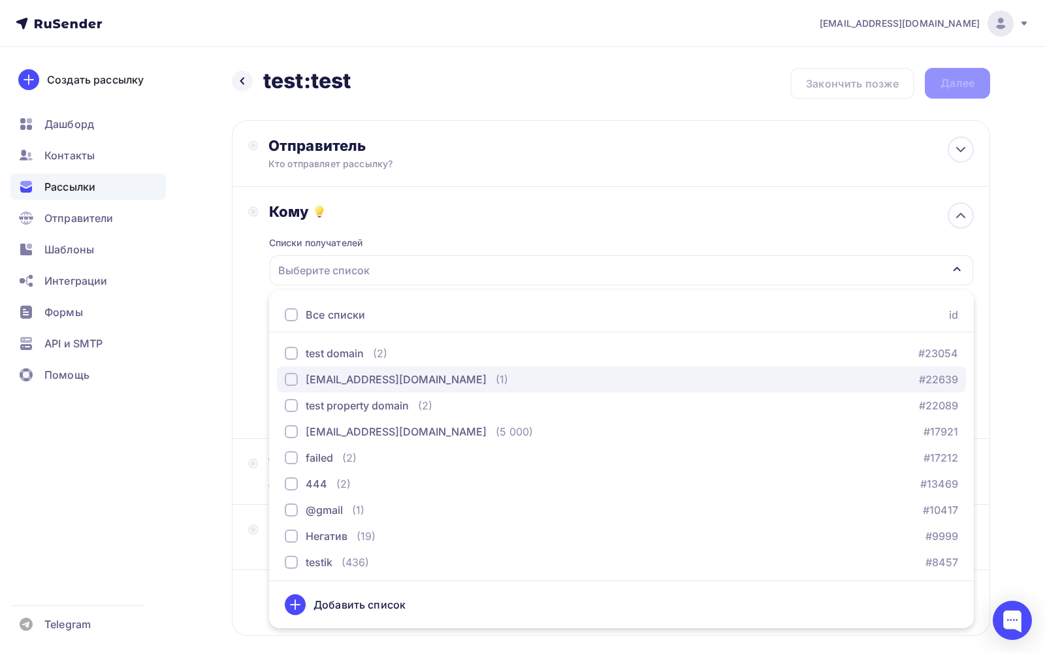
scroll to position [263, 0]
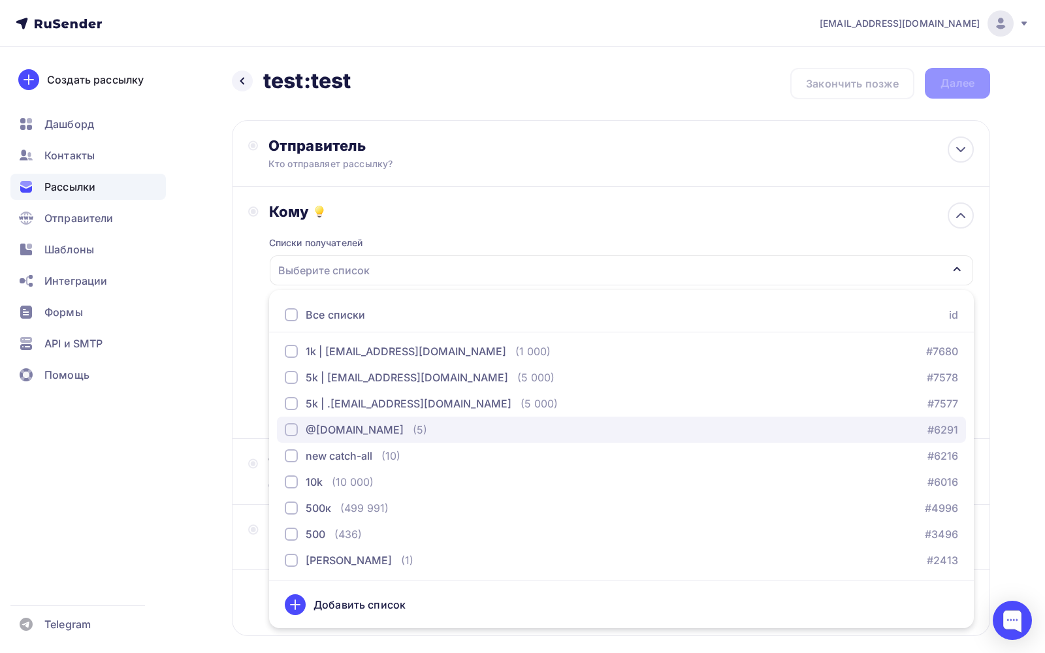
click at [327, 434] on div "@[DOMAIN_NAME]" at bounding box center [355, 430] width 98 height 16
click at [224, 399] on div "Назад test:test test:test Закончить позже Далее Отправитель Кто отправляет расс…" at bounding box center [522, 383] width 1045 height 673
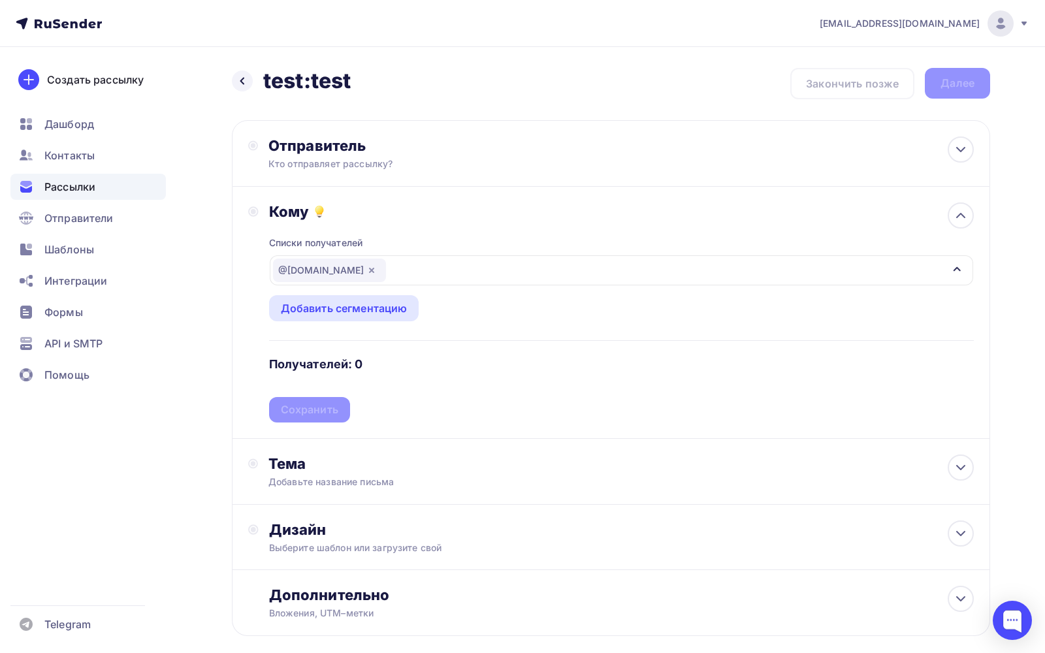
click at [310, 404] on div "Списки получателей @mx.aakaak.ru Все списки id test domain (2) #23054 gihugwe9h…" at bounding box center [621, 322] width 705 height 202
click at [310, 404] on div "Сохранить" at bounding box center [309, 409] width 57 height 15
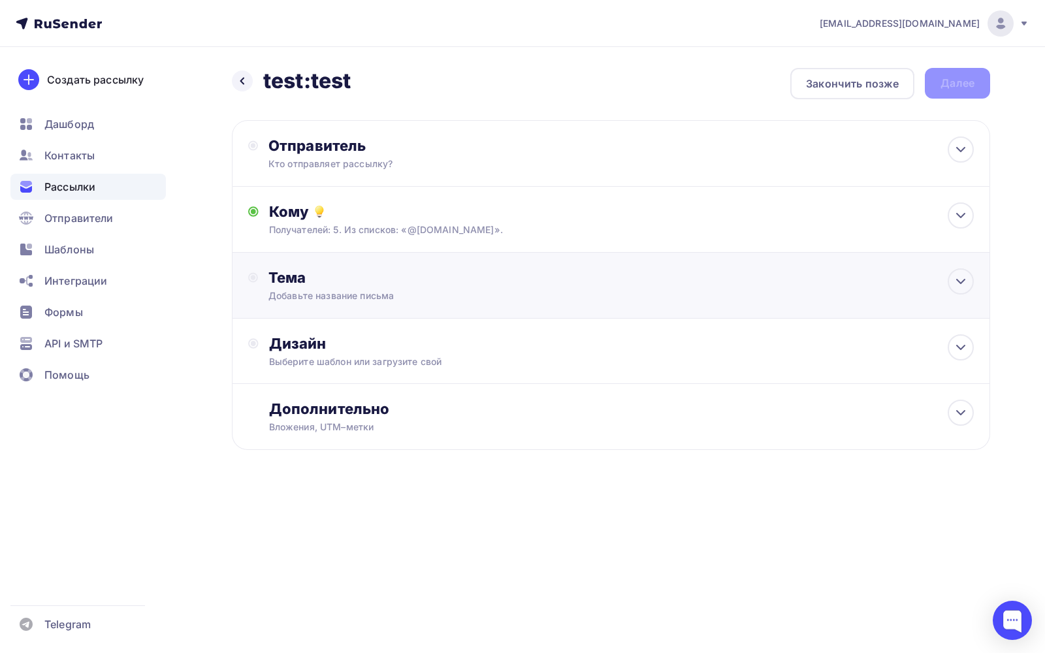
click at [363, 296] on div "Добавьте название письма" at bounding box center [384, 295] width 232 height 13
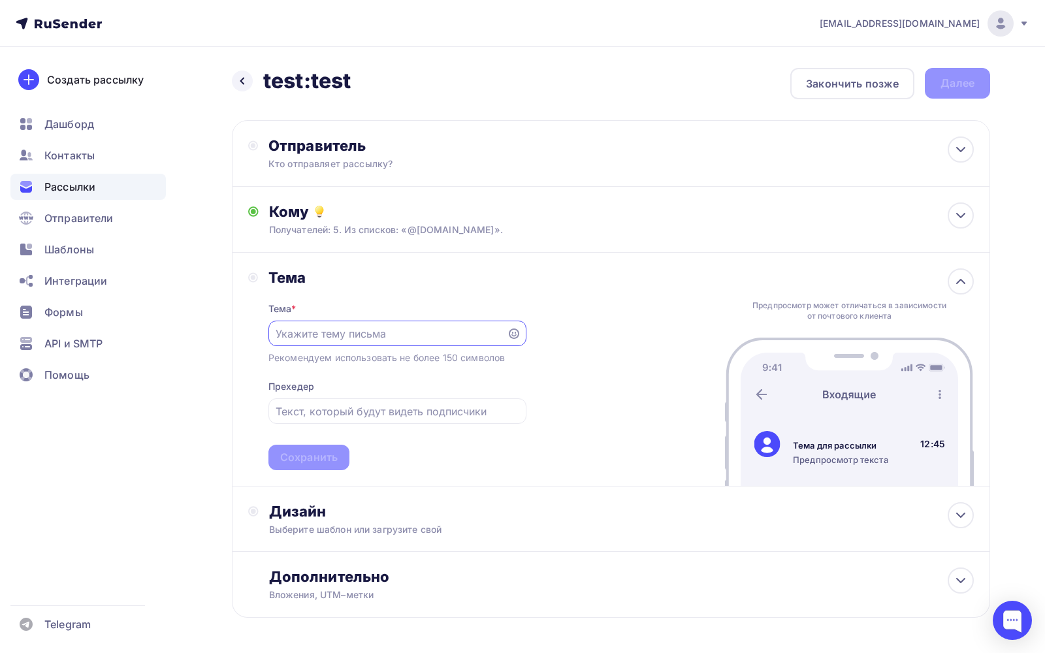
scroll to position [0, 0]
paste input "test:test"
type input "test:test"
click at [317, 456] on div "Сохранить" at bounding box center [308, 457] width 57 height 15
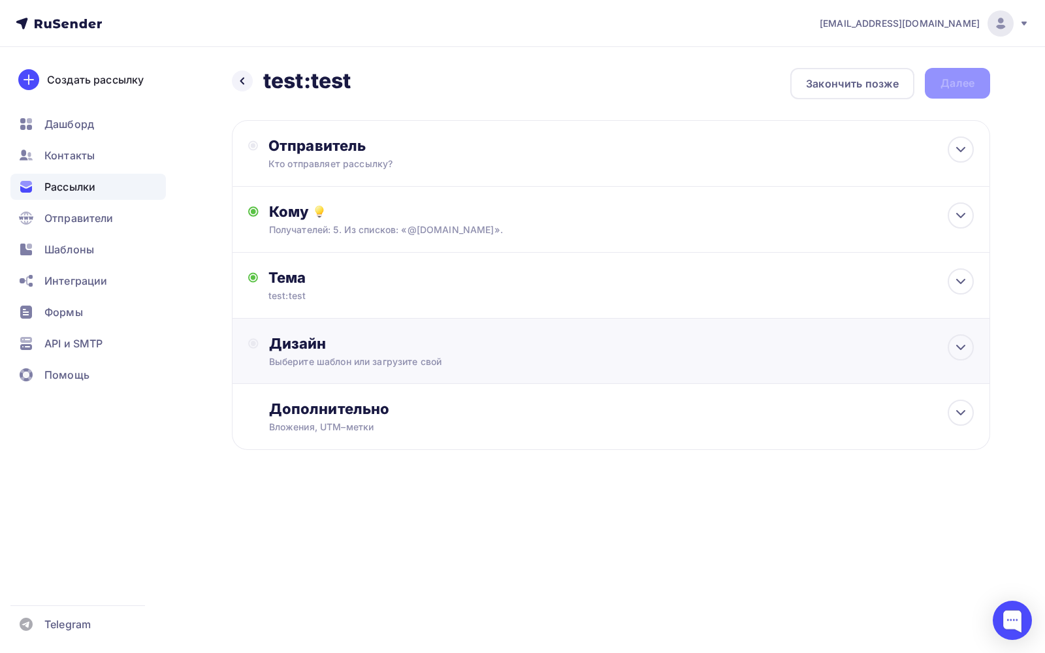
click at [372, 364] on div "Выберите шаблон или загрузите свой" at bounding box center [586, 361] width 635 height 13
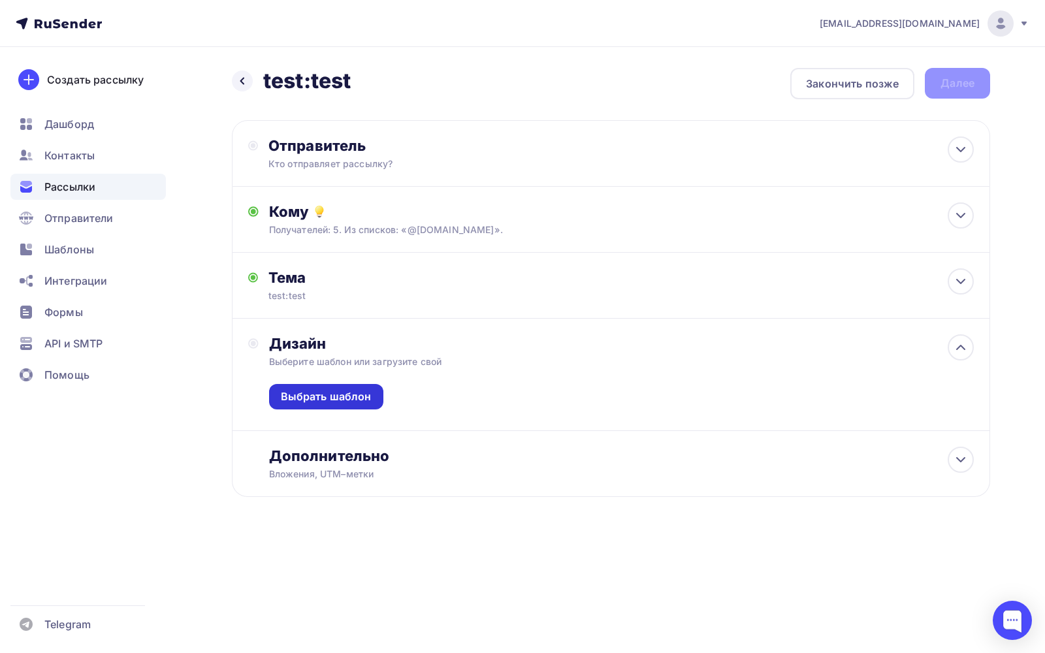
click at [355, 402] on div "Выбрать шаблон" at bounding box center [326, 396] width 91 height 15
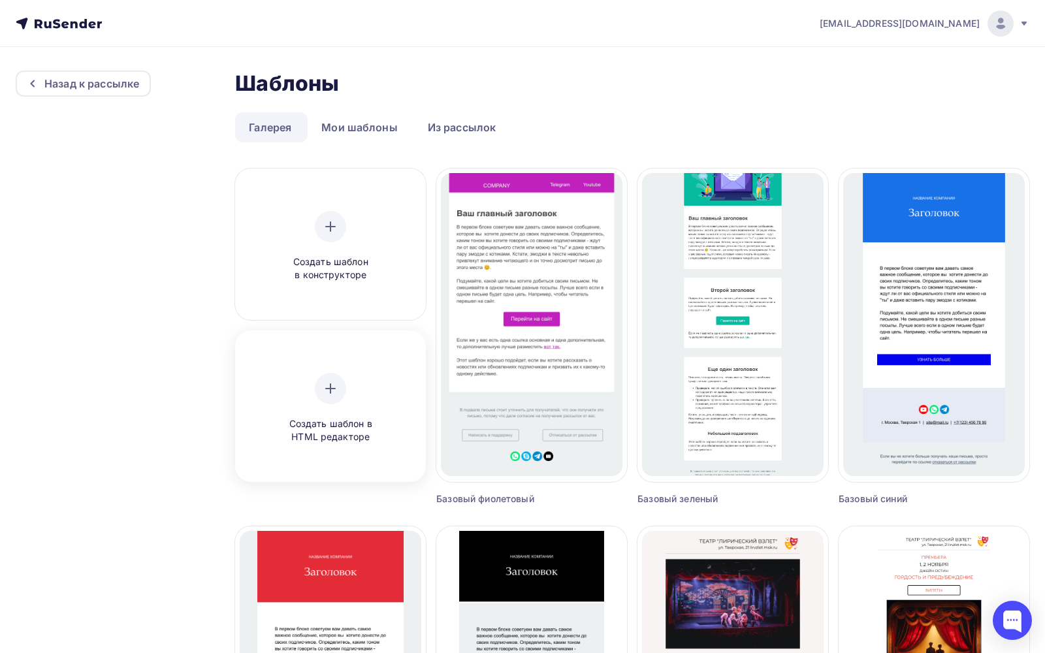
click at [338, 410] on div "Создать шаблон в HTML редакторе" at bounding box center [330, 408] width 124 height 71
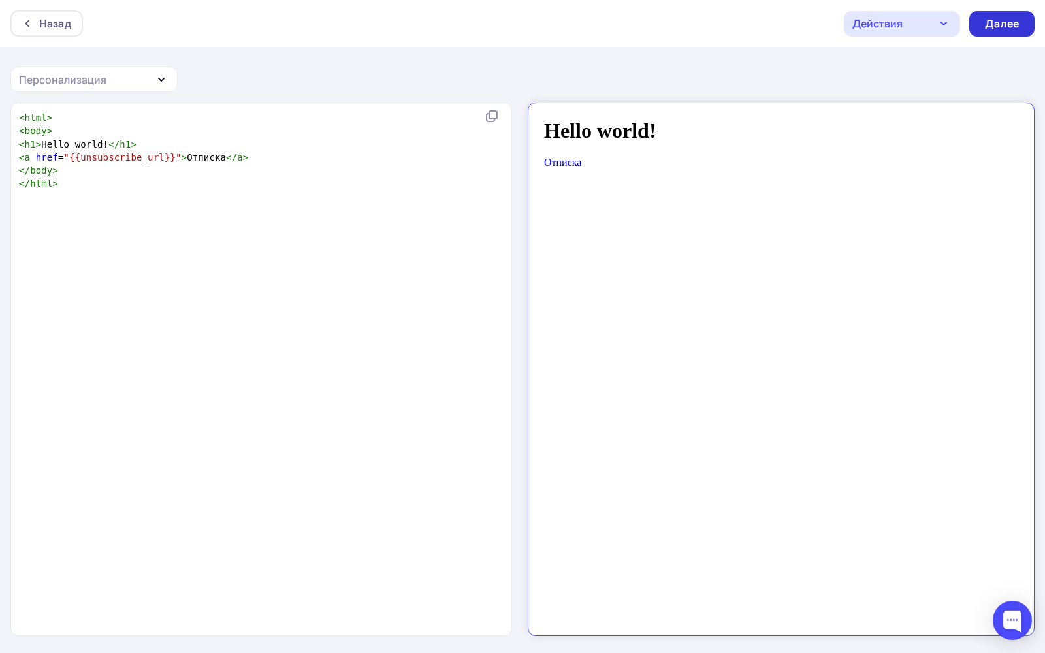
click at [978, 24] on div "Далее" at bounding box center [1001, 23] width 65 height 25
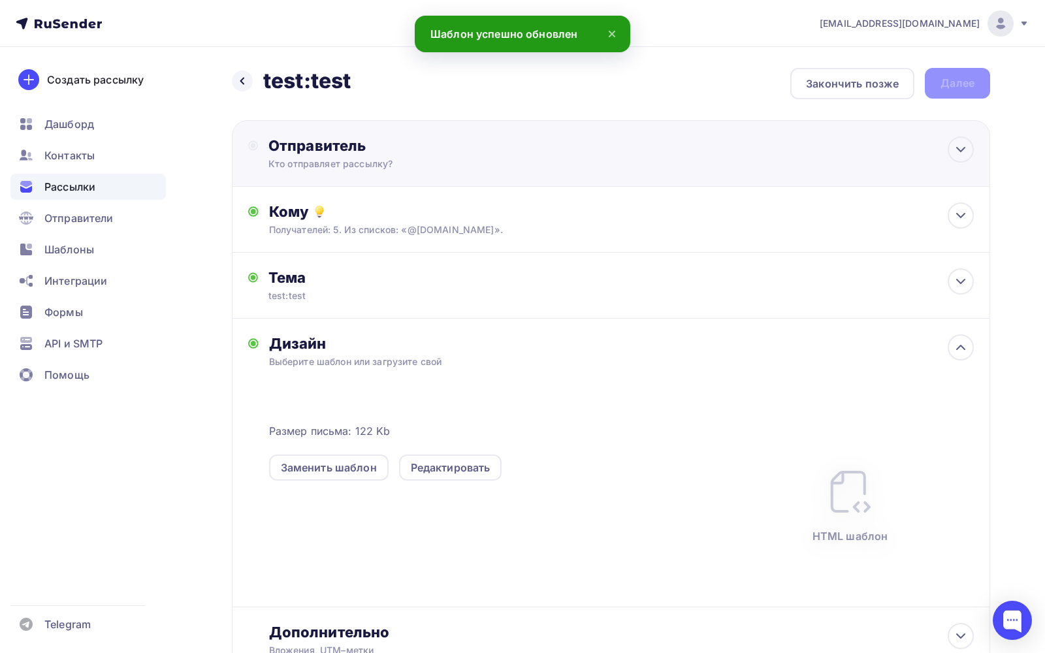
click at [328, 177] on div "Отправитель Кто отправляет рассылку? Email * prohorenkov@ucoz-team.net sender-6…" at bounding box center [611, 153] width 758 height 67
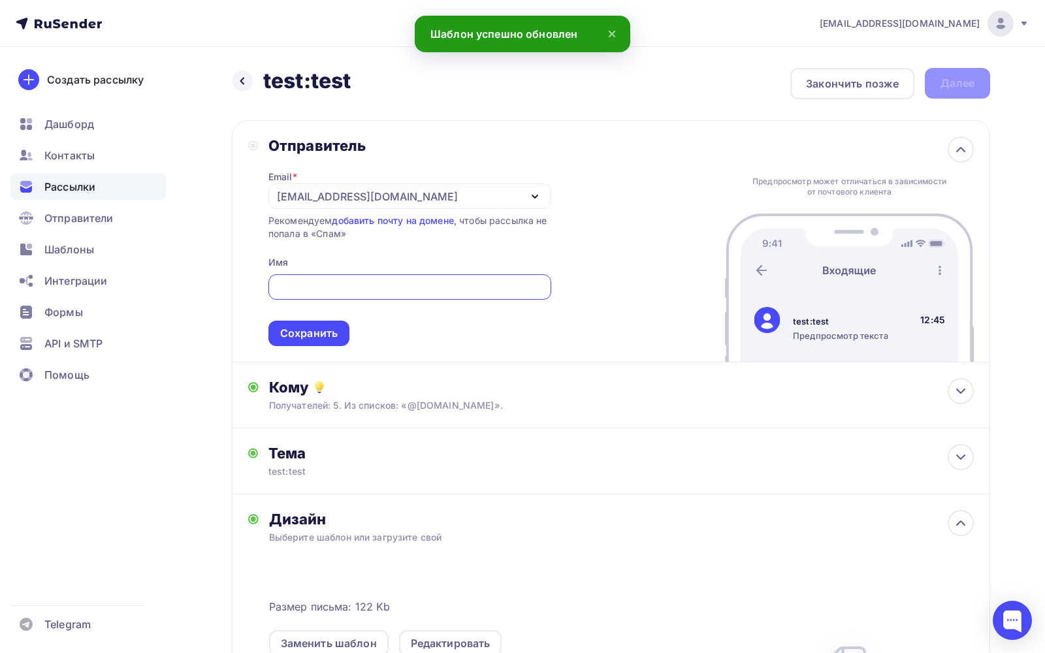
scroll to position [7, 0]
click at [316, 322] on div "Сохранить" at bounding box center [308, 333] width 81 height 25
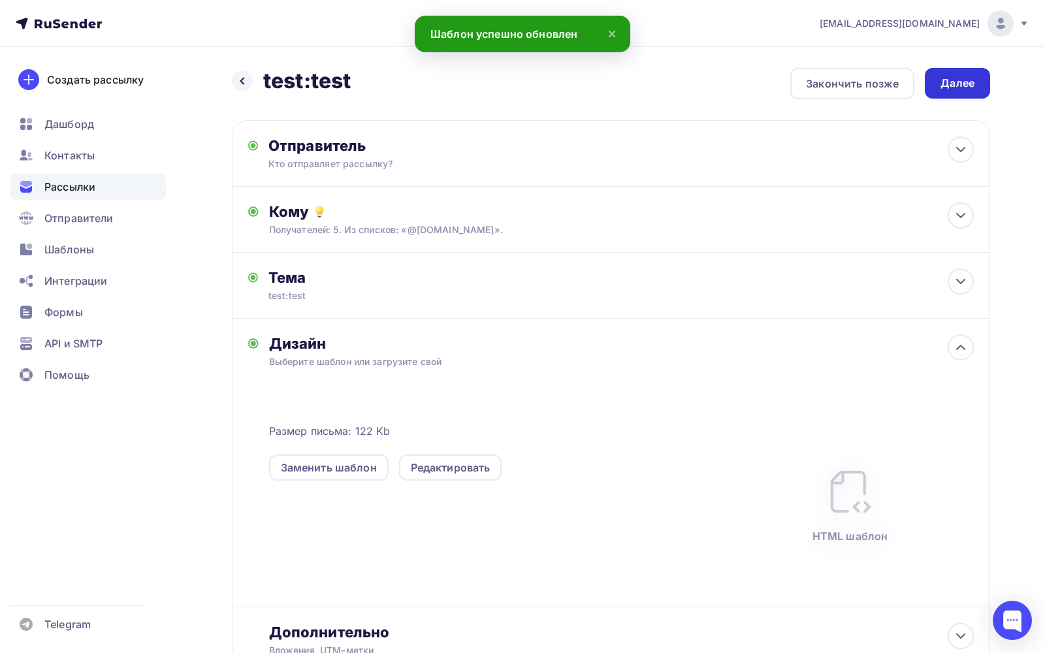
click at [935, 71] on div "Далее" at bounding box center [957, 83] width 65 height 31
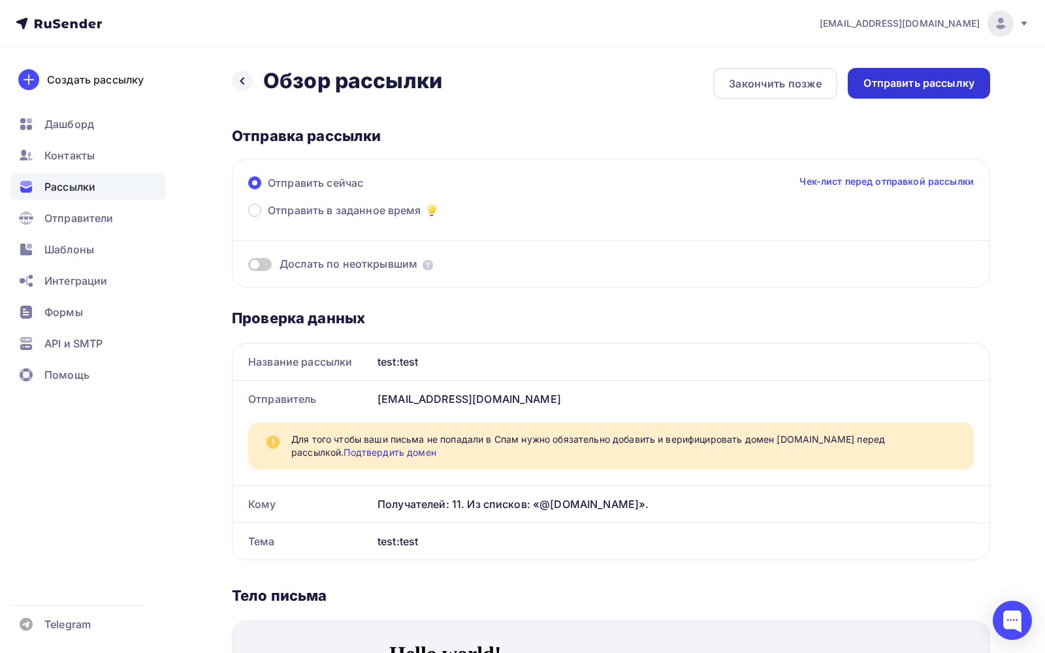
click at [904, 70] on div "Отправить рассылку" at bounding box center [919, 83] width 142 height 31
